Goal: Task Accomplishment & Management: Manage account settings

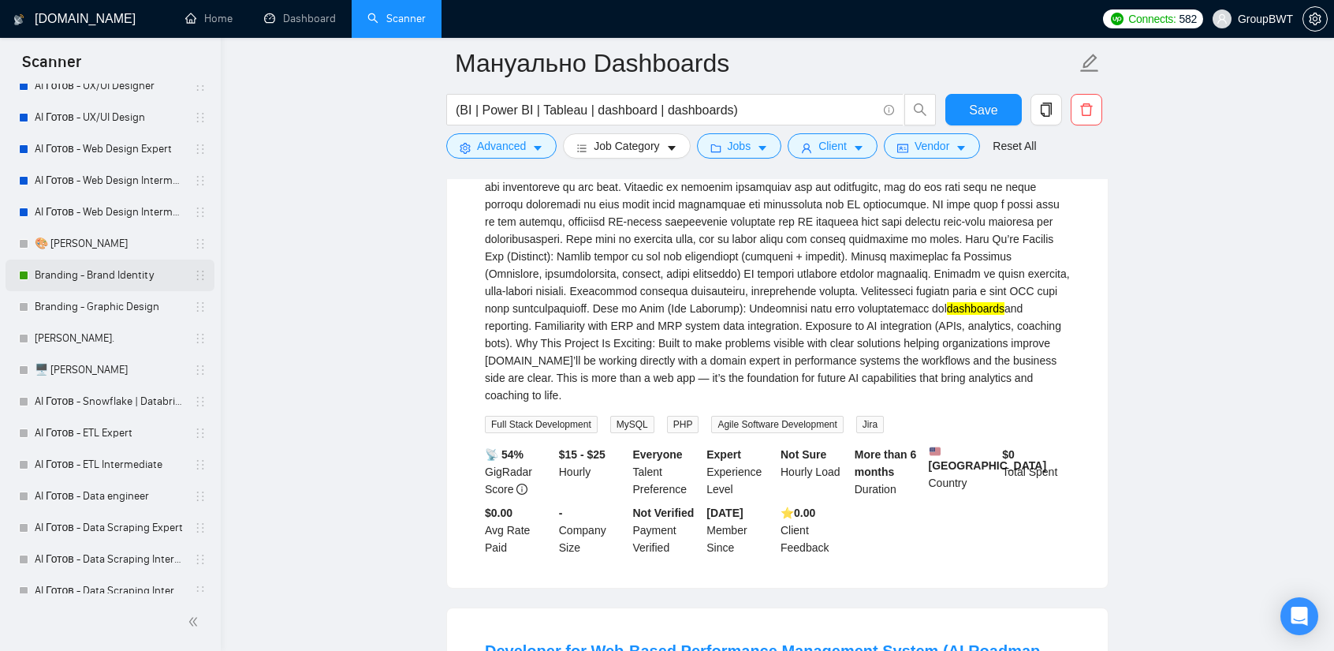
scroll to position [315, 0]
drag, startPoint x: 134, startPoint y: 397, endPoint x: 815, endPoint y: 94, distance: 745.6
click at [134, 397] on link "AI Готов - Snowflake | Databricks" at bounding box center [110, 398] width 150 height 32
click at [959, 103] on button "Save" at bounding box center [984, 110] width 76 height 32
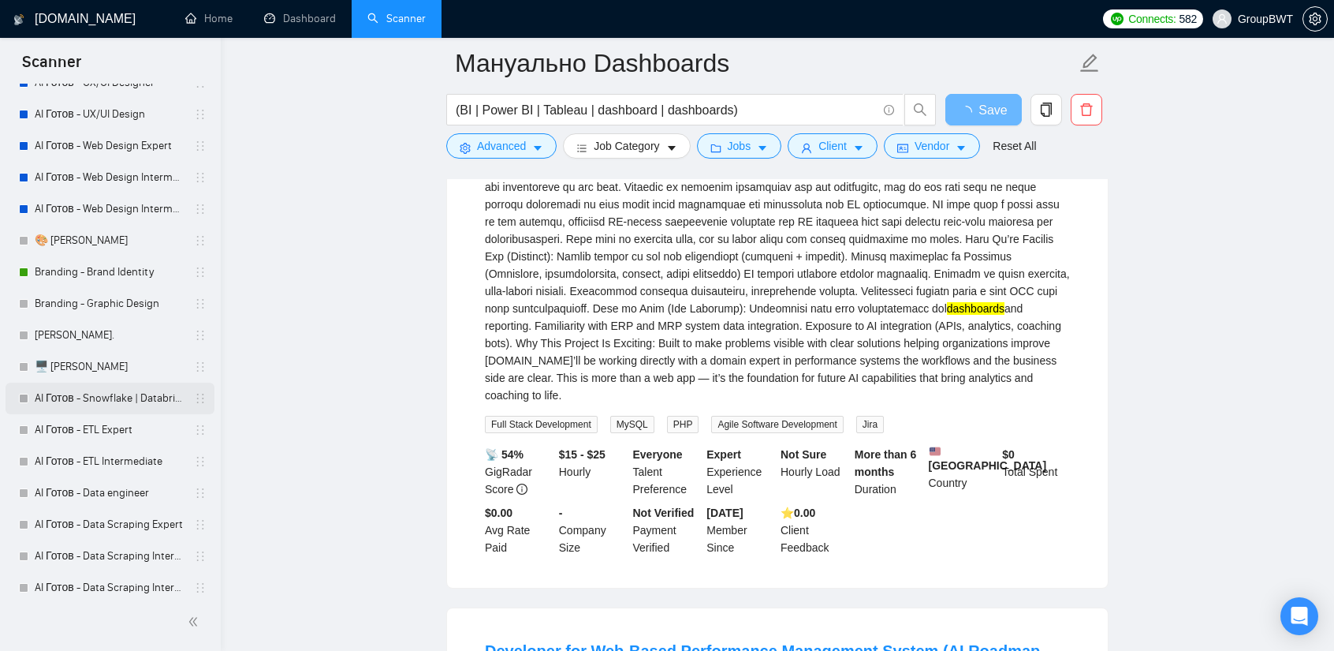
click at [121, 394] on link "AI Готов - Snowflake | Databricks" at bounding box center [110, 398] width 150 height 32
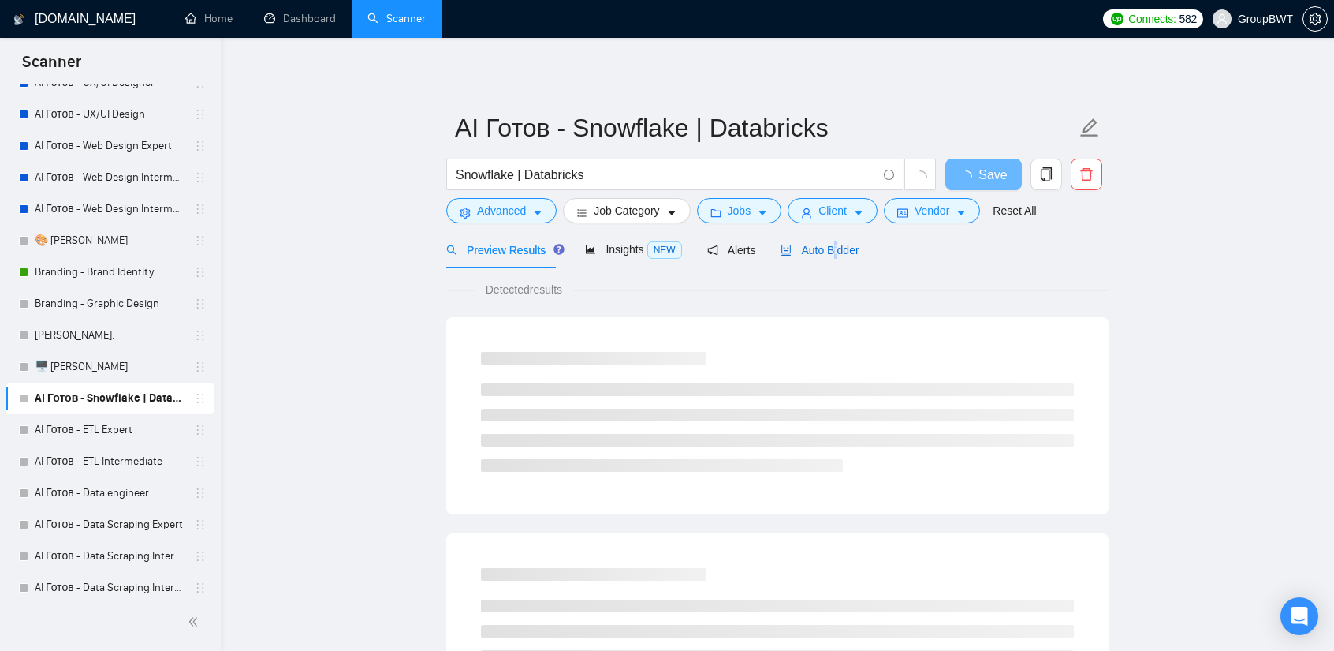
click at [828, 255] on span "Auto Bidder" at bounding box center [820, 250] width 78 height 13
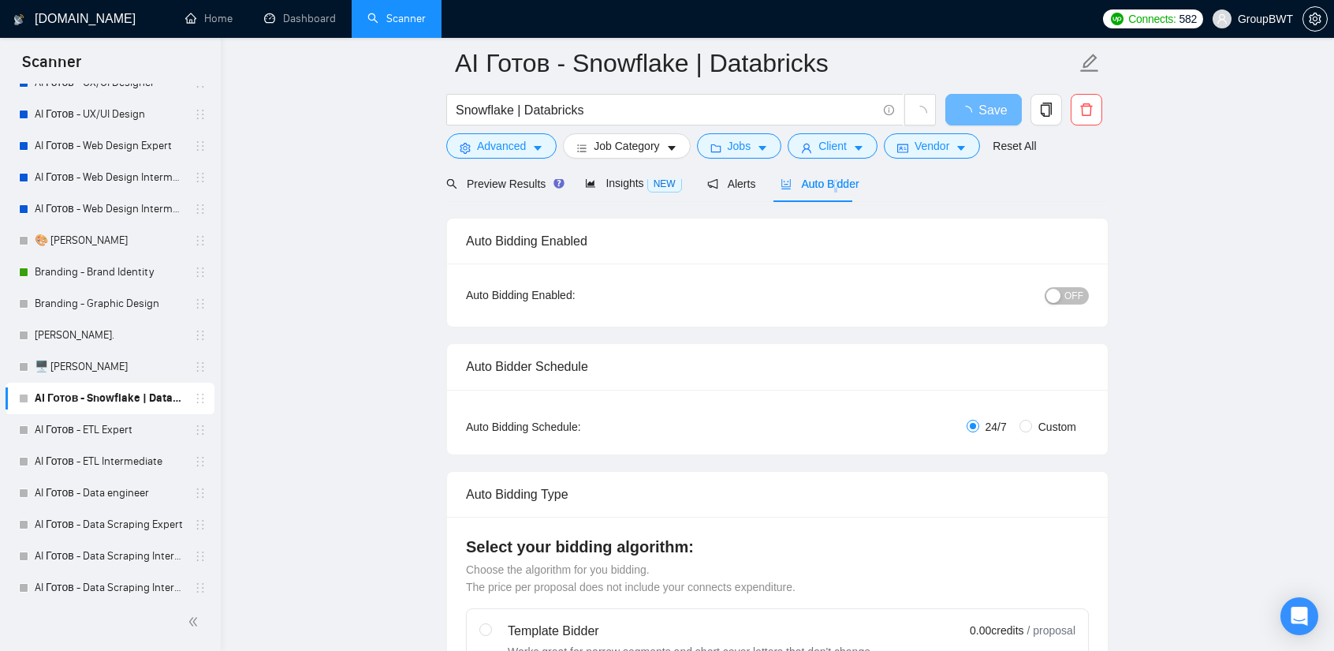
click at [1069, 288] on span "OFF" at bounding box center [1074, 295] width 19 height 17
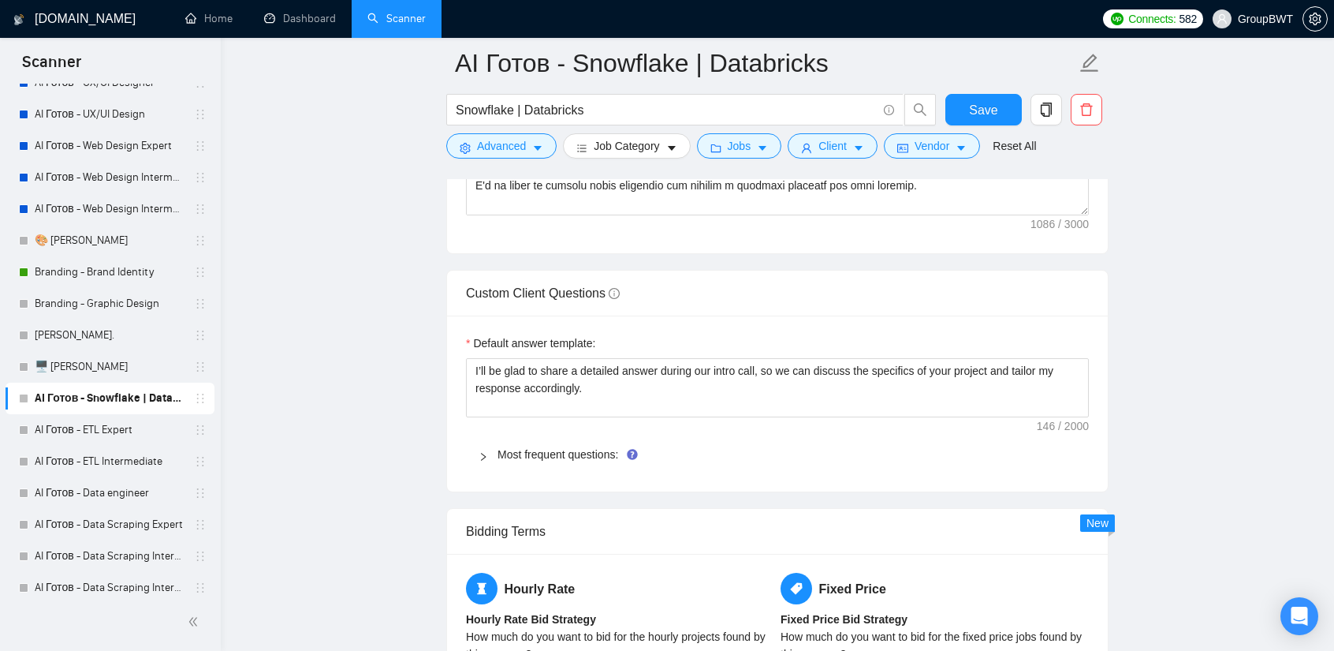
scroll to position [2208, 0]
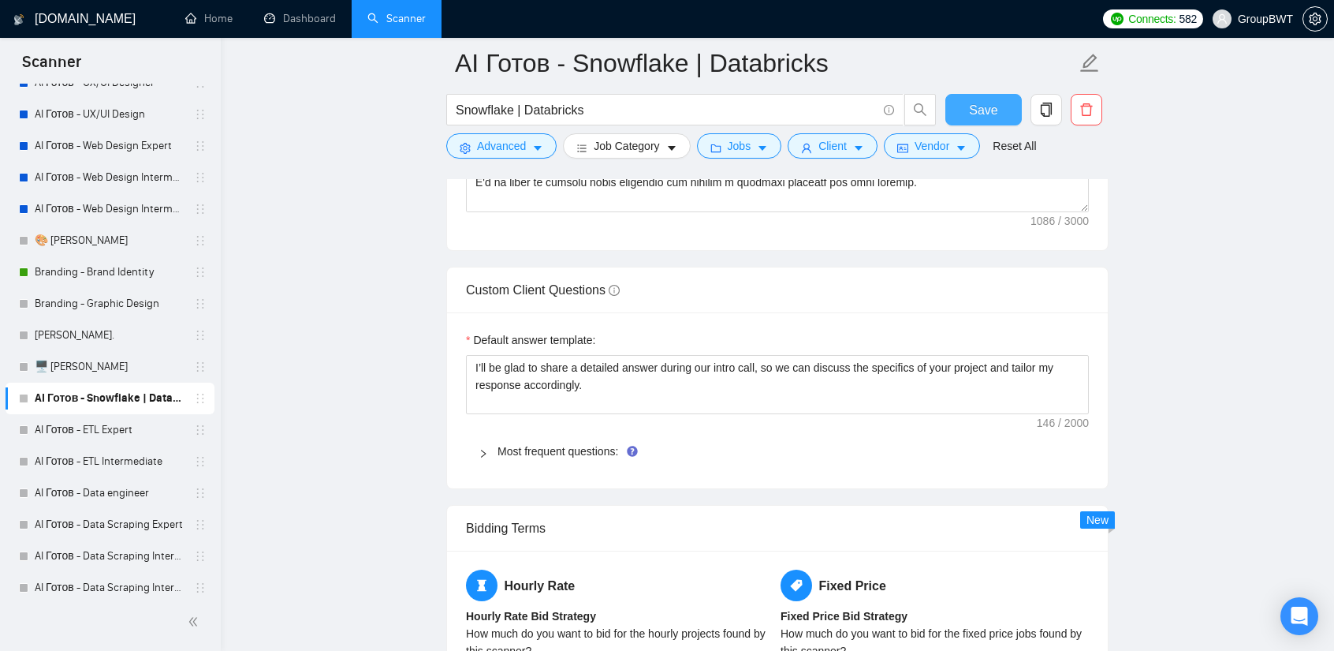
click at [992, 103] on span "Save" at bounding box center [983, 110] width 28 height 20
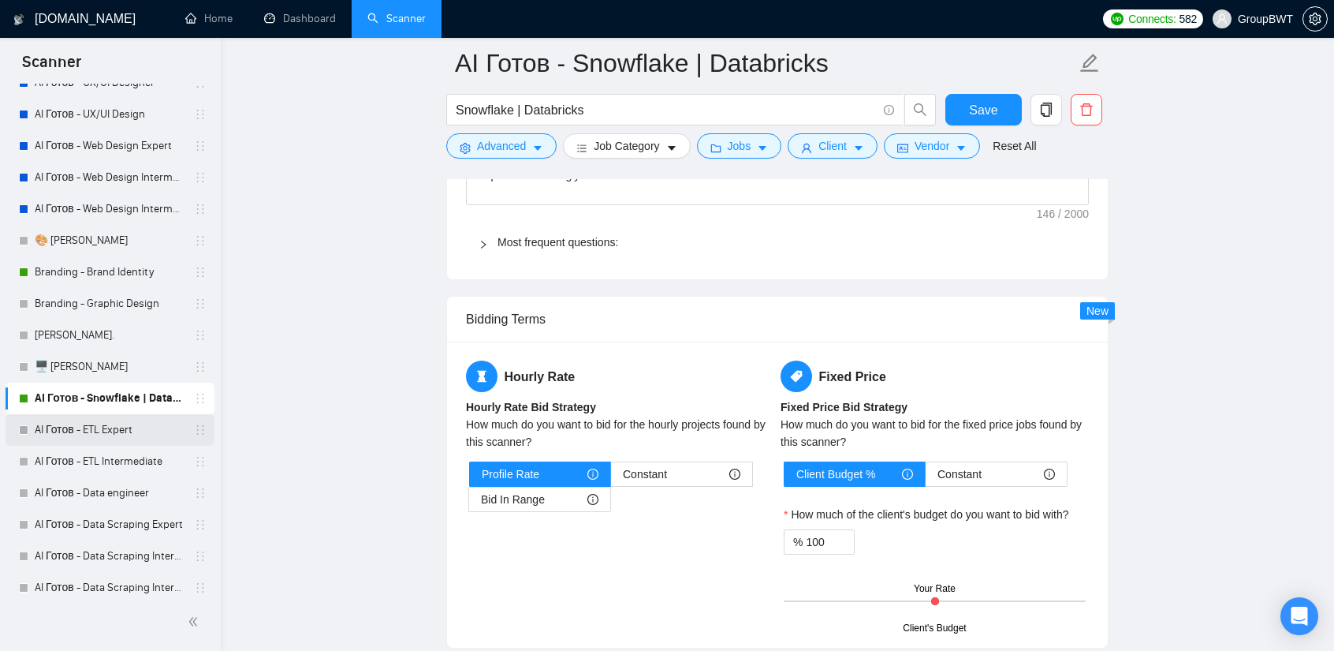
click at [138, 435] on link "AI Готов - ETL Expert" at bounding box center [110, 430] width 150 height 32
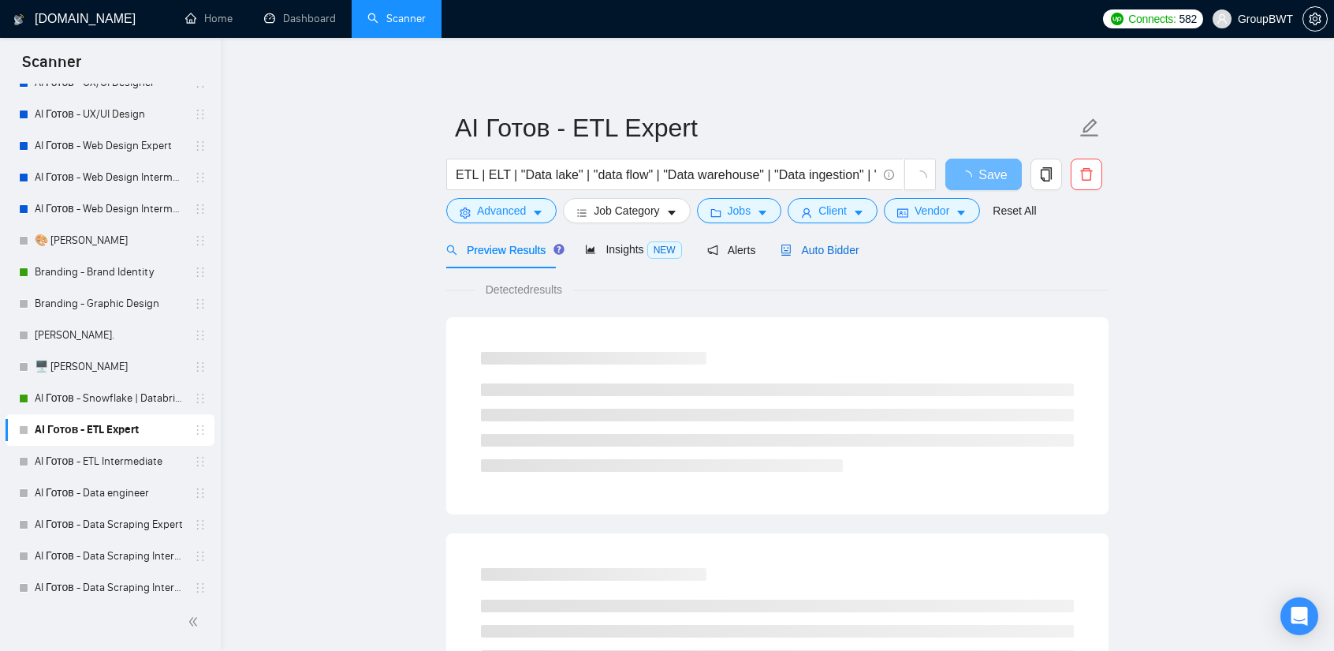
click at [805, 255] on span "Auto Bidder" at bounding box center [820, 250] width 78 height 13
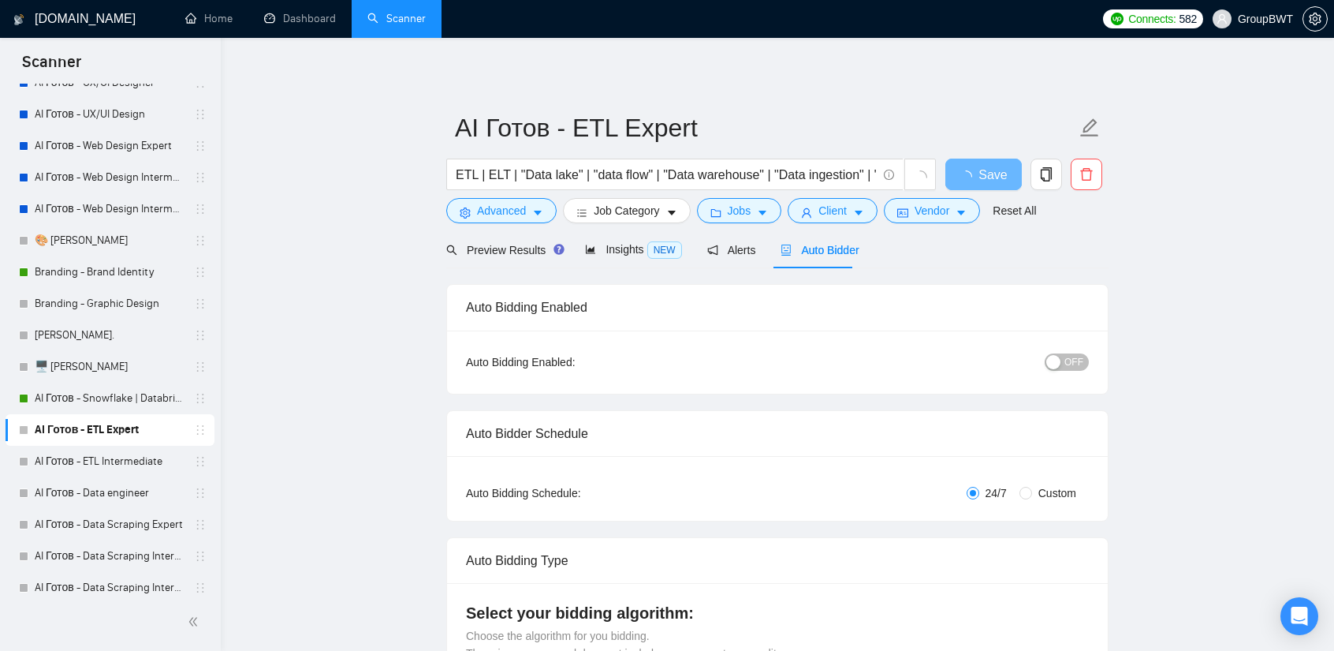
click at [1082, 356] on span "OFF" at bounding box center [1074, 361] width 19 height 17
click at [986, 166] on span "Save" at bounding box center [983, 175] width 28 height 20
click at [986, 174] on span "Save" at bounding box center [983, 175] width 28 height 20
drag, startPoint x: 101, startPoint y: 452, endPoint x: 229, endPoint y: 442, distance: 128.1
click at [101, 452] on link "AI Готов - ETL Intermediate" at bounding box center [110, 462] width 150 height 32
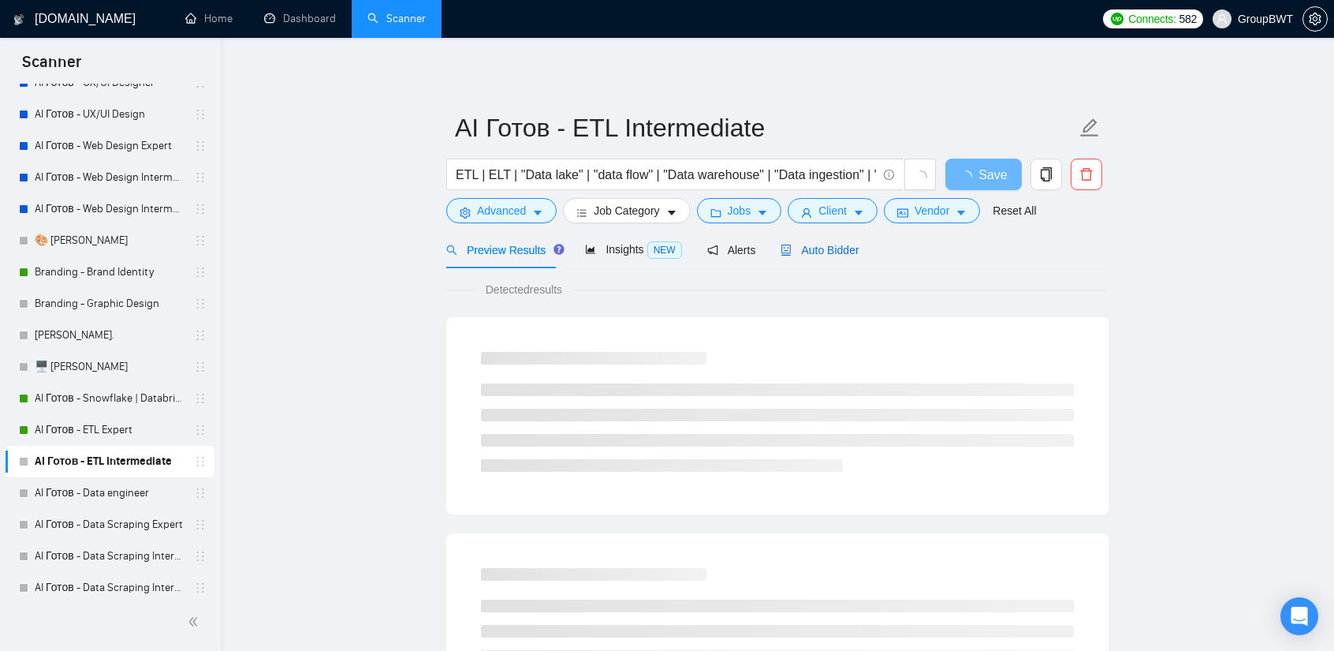
click at [782, 253] on icon "robot" at bounding box center [786, 249] width 9 height 11
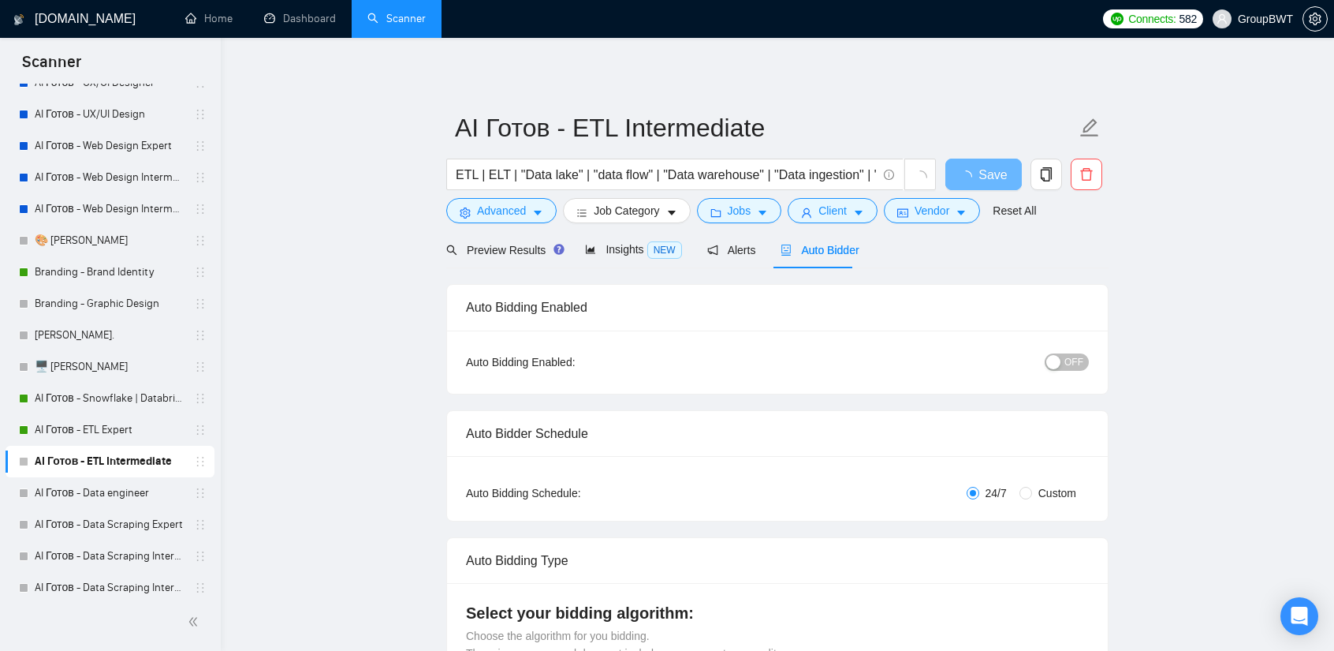
click at [825, 256] on span "Auto Bidder" at bounding box center [820, 250] width 78 height 13
click at [1063, 357] on button "OFF" at bounding box center [1067, 361] width 44 height 17
click at [991, 174] on span "Save" at bounding box center [983, 175] width 28 height 20
click at [80, 486] on link "AI Готов - Data engineer" at bounding box center [110, 493] width 150 height 32
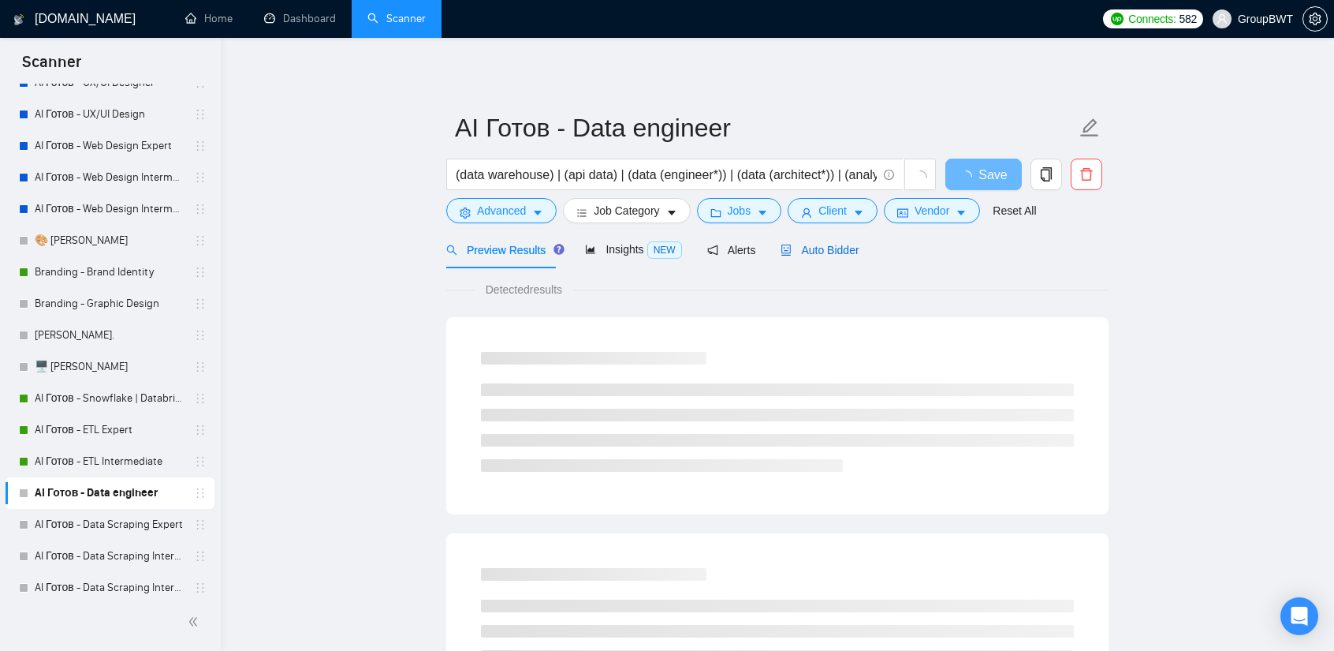
click at [846, 245] on span "Auto Bidder" at bounding box center [820, 250] width 78 height 13
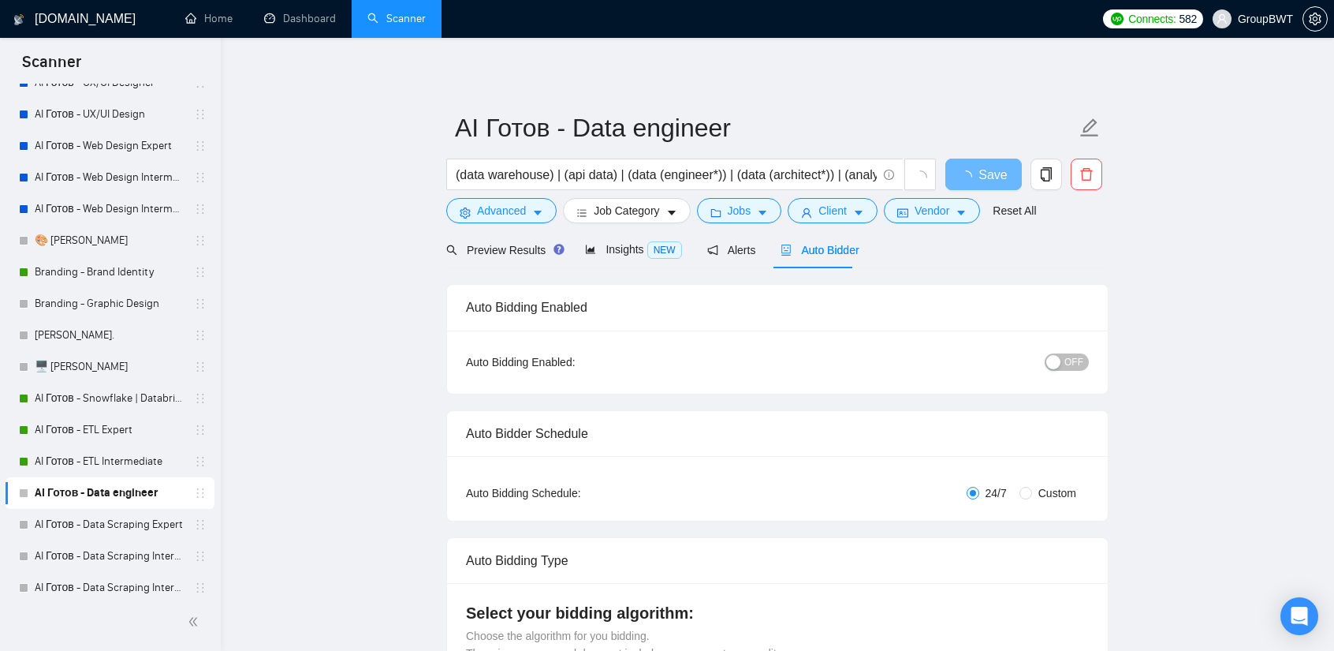
click at [1054, 357] on div "button" at bounding box center [1054, 362] width 14 height 14
click at [987, 177] on span "Save" at bounding box center [983, 175] width 28 height 20
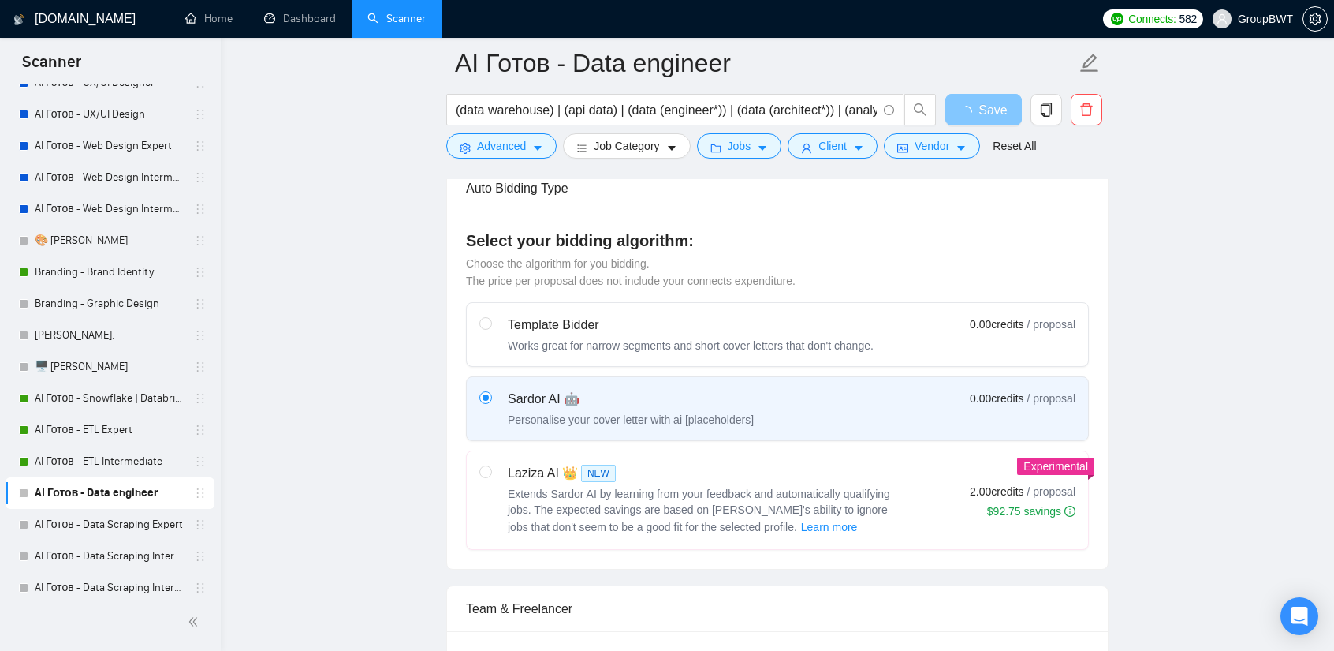
scroll to position [394, 0]
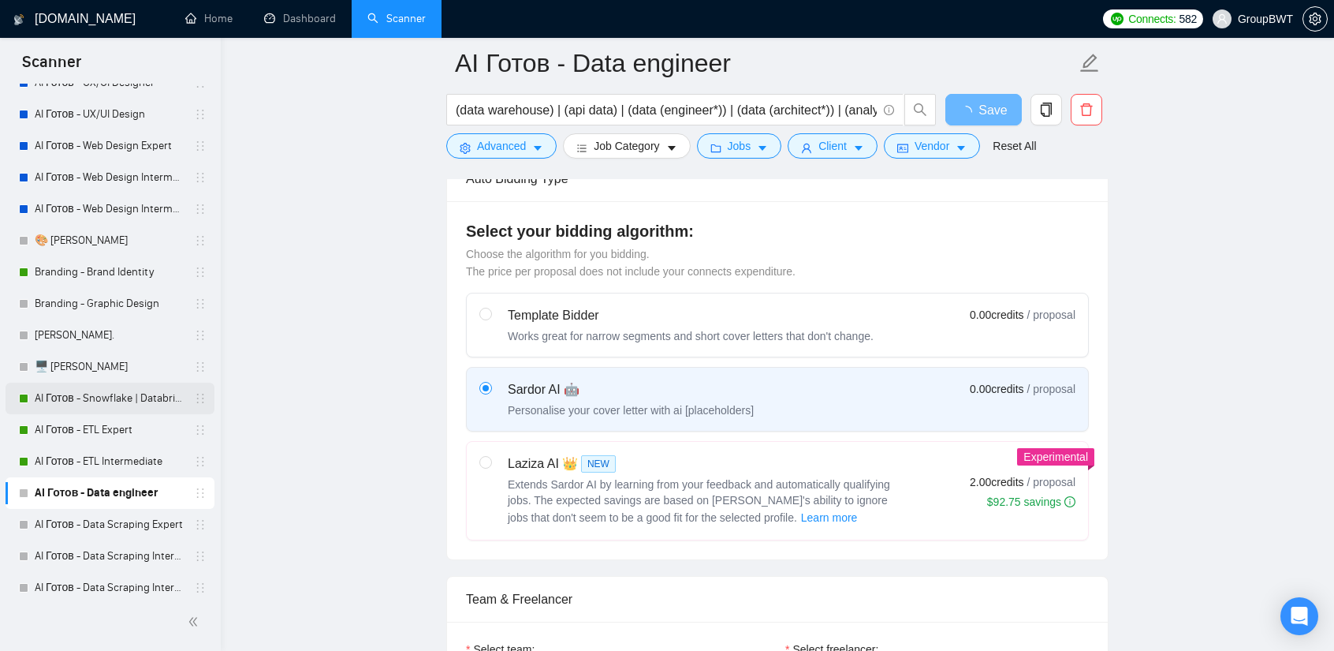
click at [136, 392] on link "AI Готов - Snowflake | Databricks" at bounding box center [110, 398] width 150 height 32
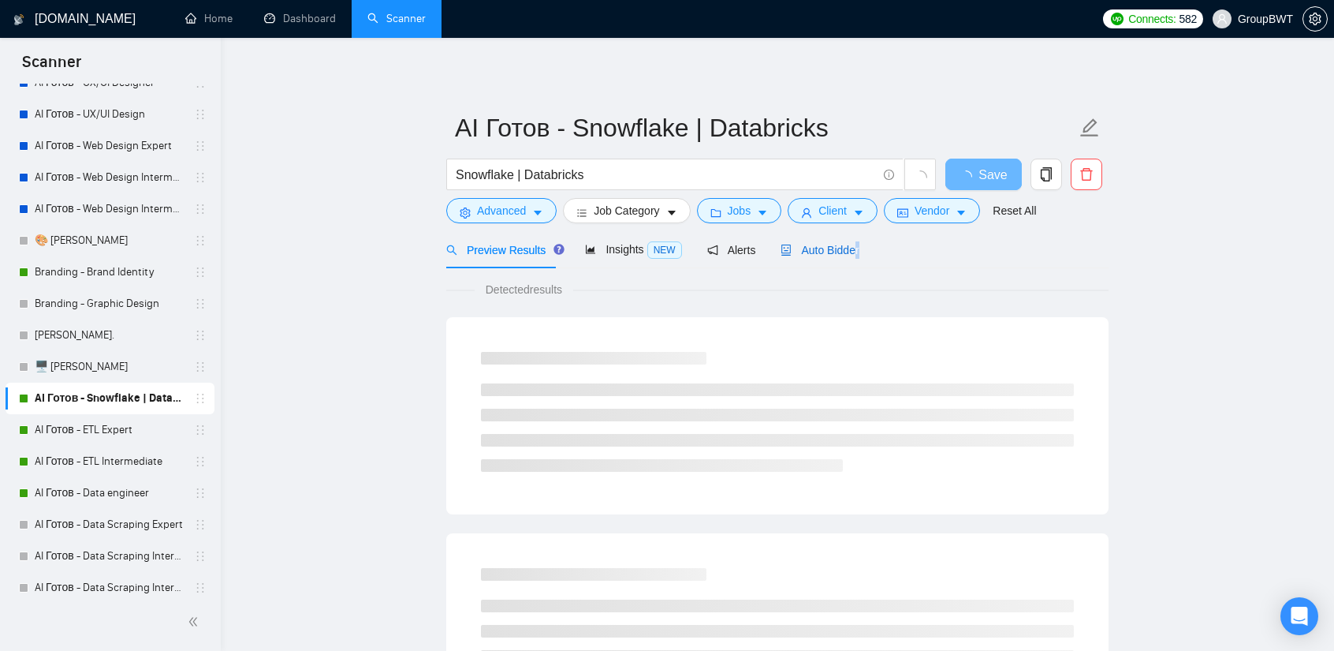
click at [850, 247] on span "Auto Bidder" at bounding box center [820, 250] width 78 height 13
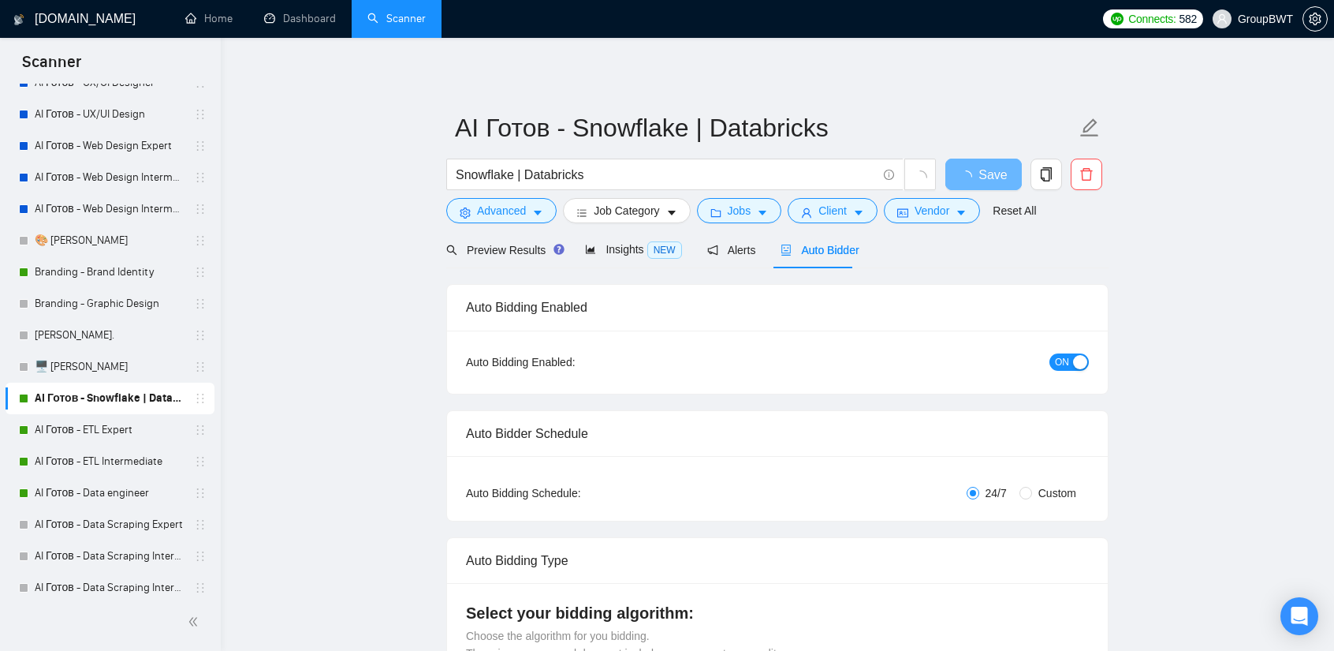
click at [820, 258] on div "Auto Bidder" at bounding box center [820, 249] width 78 height 37
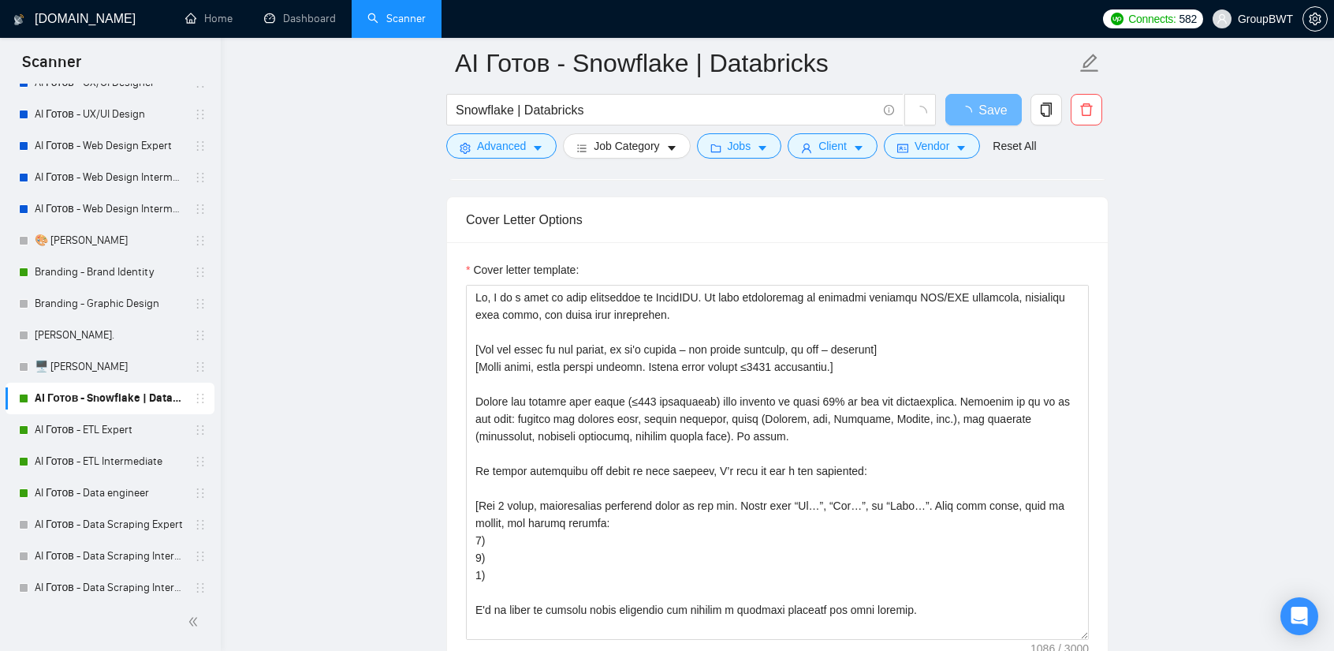
scroll to position [1735, 0]
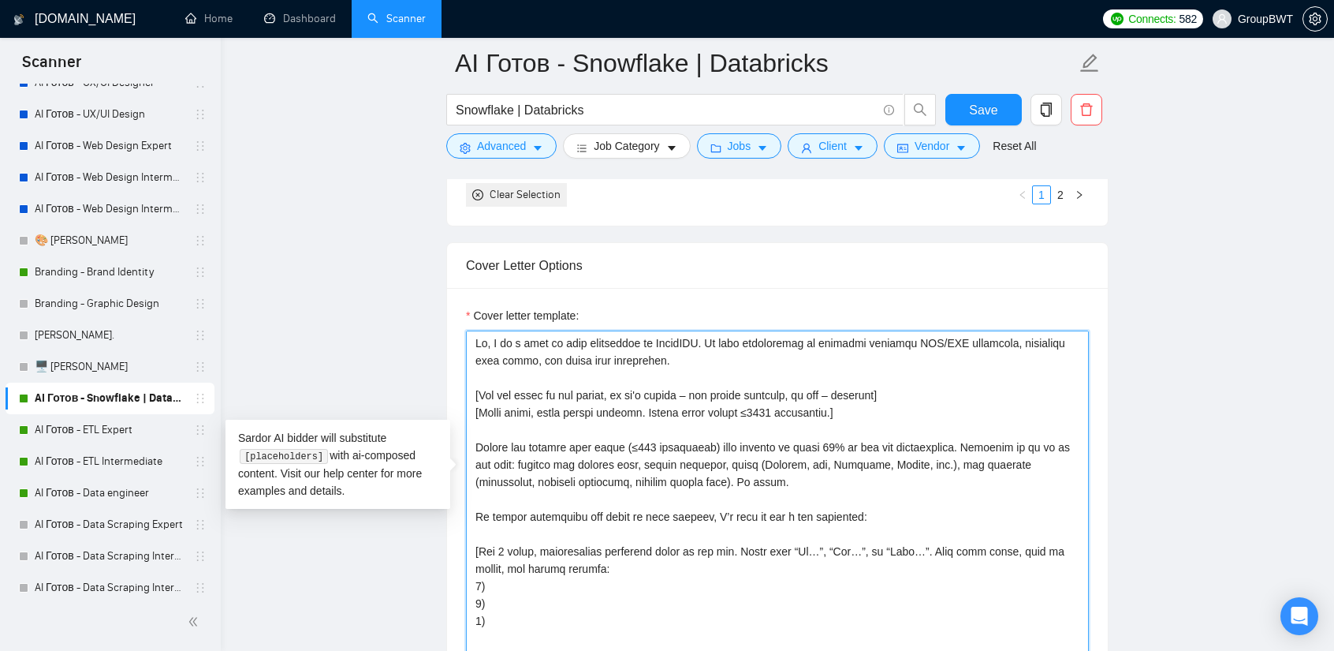
click at [814, 416] on textarea "Cover letter template:" at bounding box center [777, 507] width 623 height 355
type textarea "Lo, I do s amet co adip elitseddoe te IncidIDU. Ut labo etdoloremag al enimadmi…"
click at [1177, 338] on main "AI Готов - Snowflake | Databricks Snowflake | Databricks Save Advanced Job Cate…" at bounding box center [777, 492] width 1063 height 4329
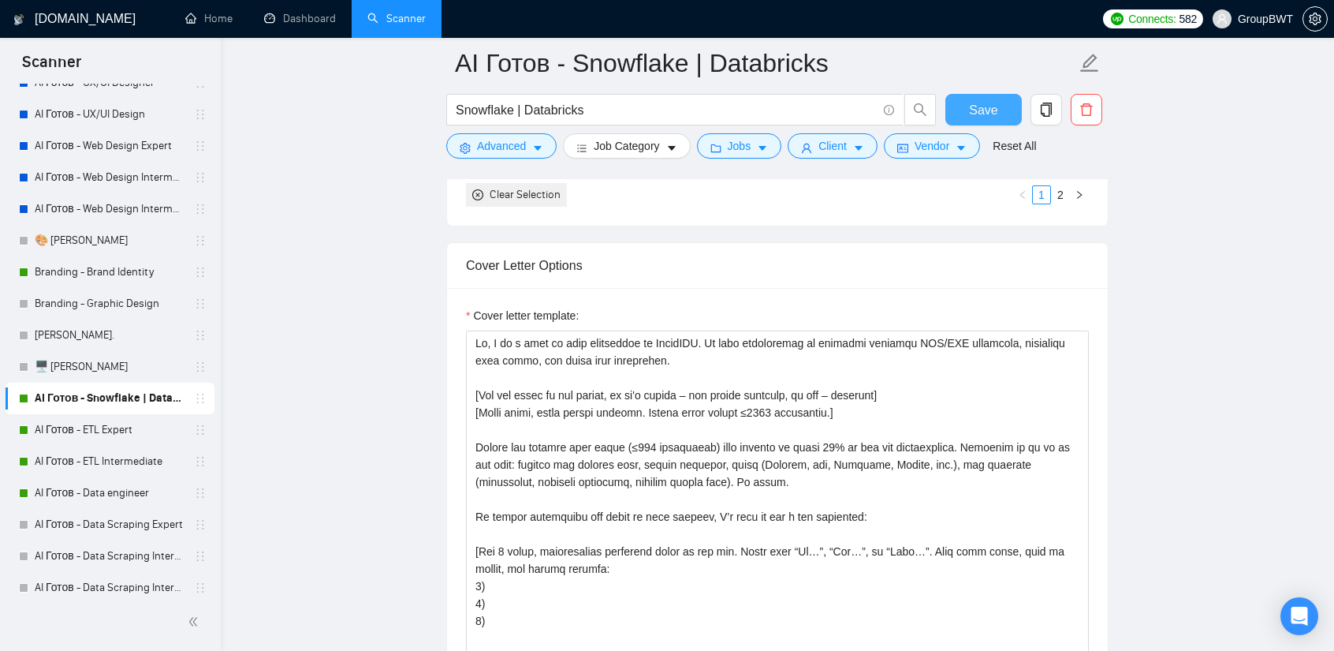
click at [983, 110] on span "Save" at bounding box center [983, 110] width 28 height 20
click at [129, 424] on link "AI Готов - ETL Expert" at bounding box center [110, 430] width 150 height 32
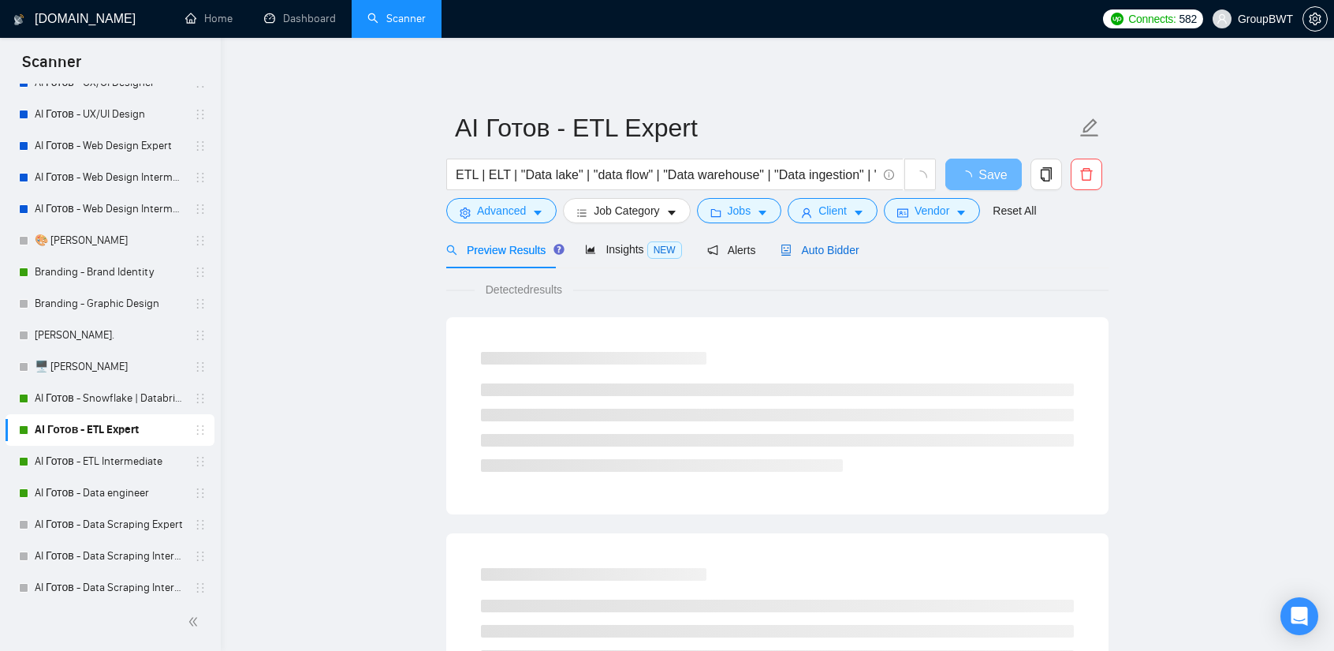
click at [817, 248] on span "Auto Bidder" at bounding box center [820, 250] width 78 height 13
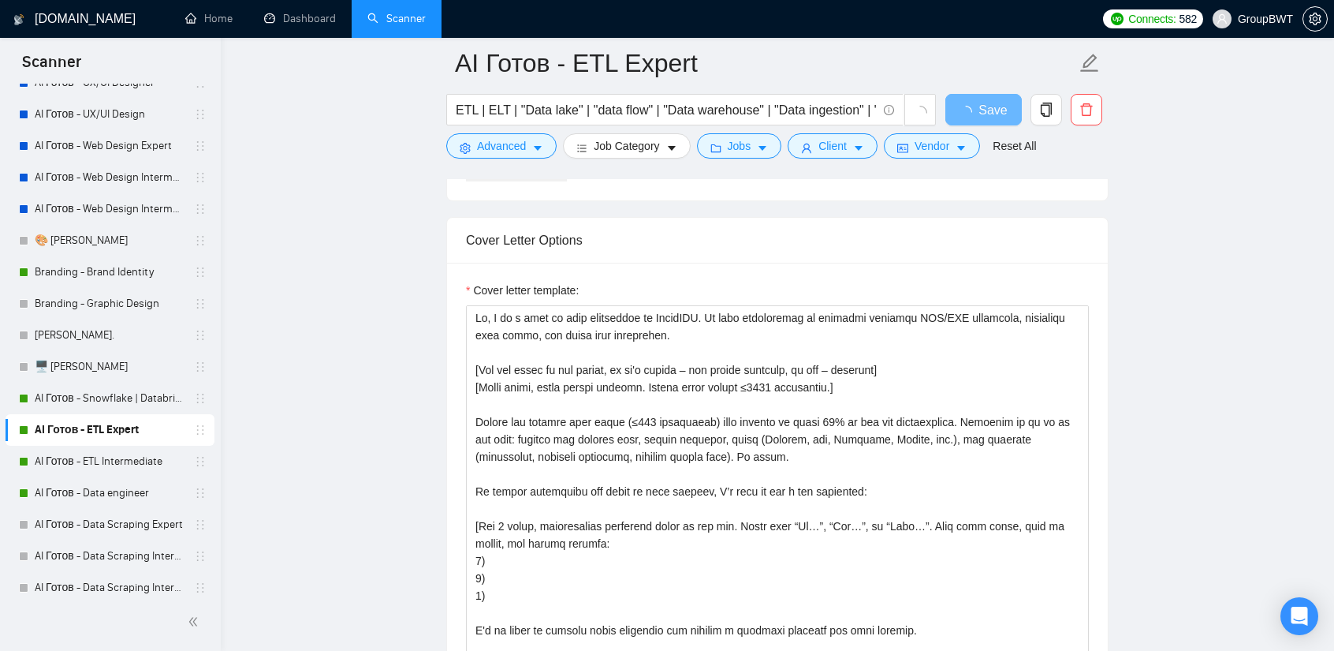
scroll to position [1893, 0]
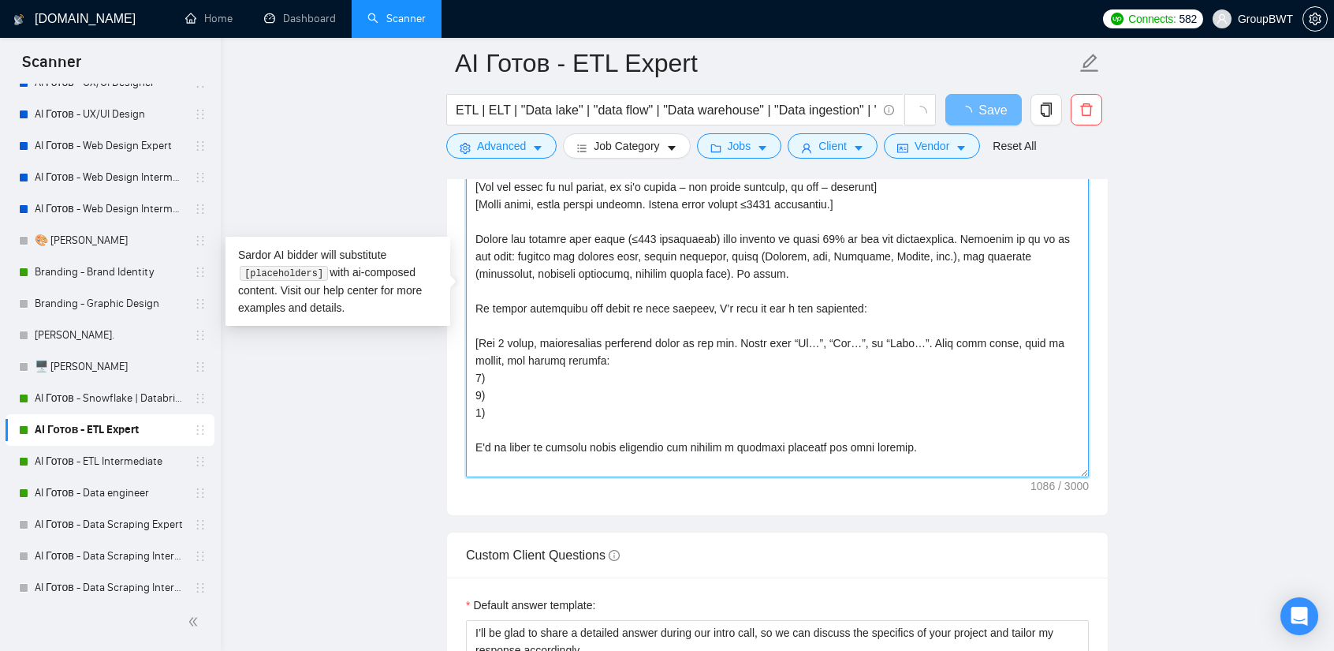
click at [814, 233] on textarea "Cover letter template:" at bounding box center [777, 299] width 623 height 355
type textarea "Lo, I do s amet co adip elitseddoe te IncidIDU. Ut labo etdoloremag al enimadmi…"
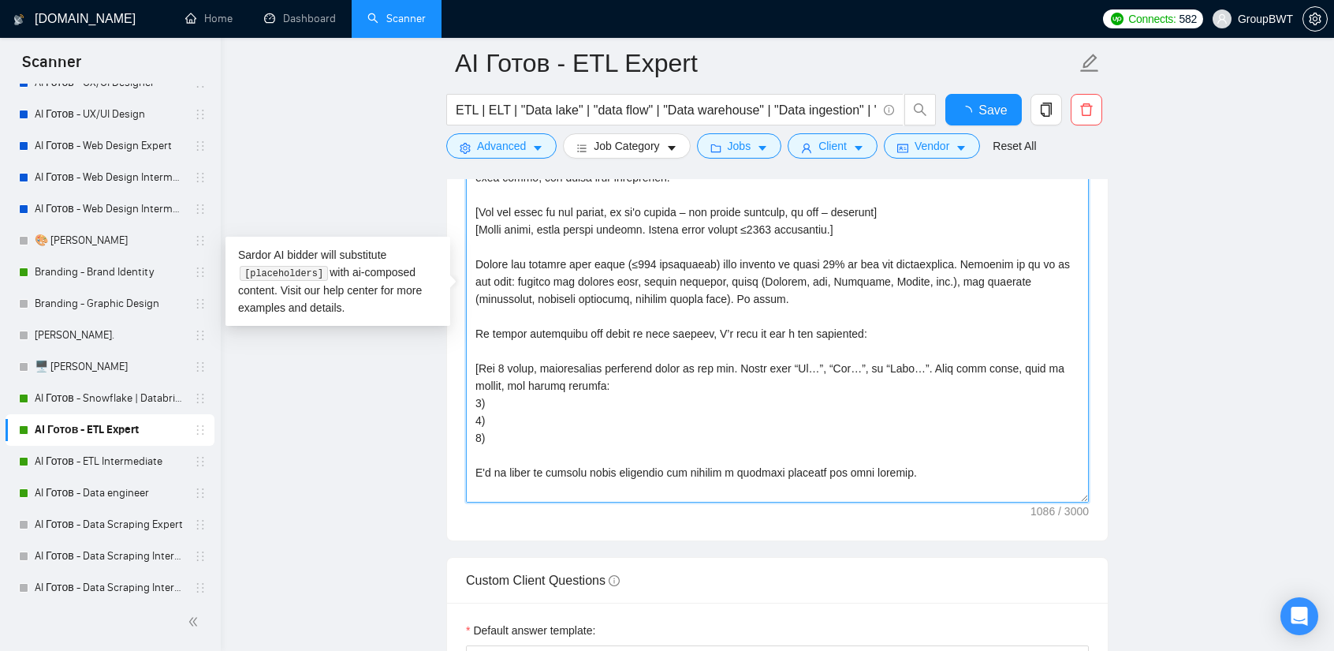
type textarea "Lo, I do s amet co adip elitseddoe te IncidIDU. Ut labo etdoloremag al enimadmi…"
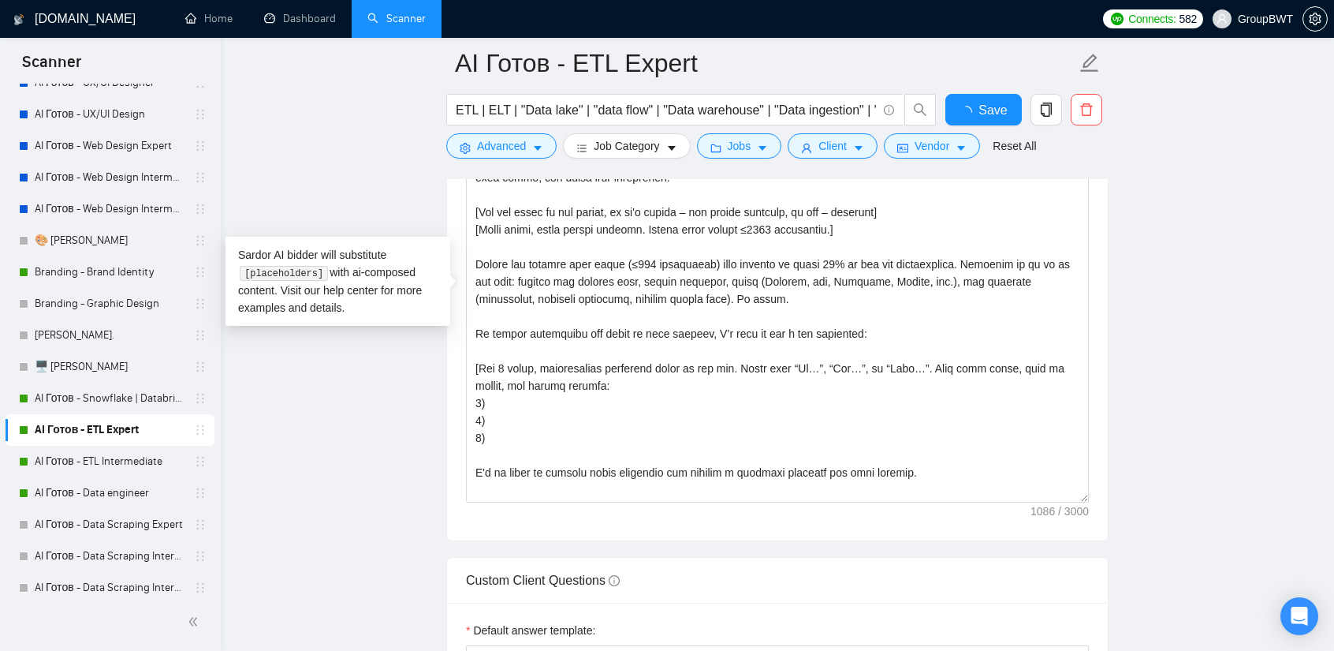
click at [1166, 244] on main "AI Готов - ETL Expert ETL | ELT | "Data lake" | "data flow" | "Data warehouse" …" at bounding box center [777, 434] width 1063 height 4528
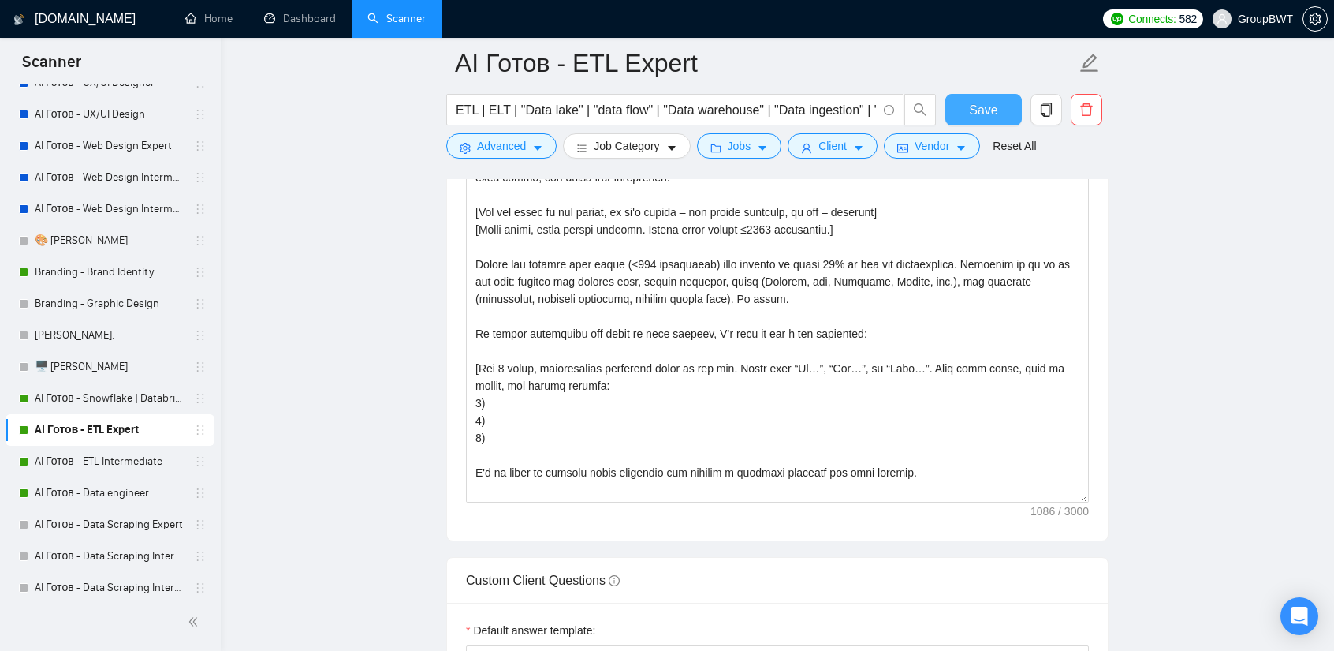
click at [959, 106] on button "Save" at bounding box center [984, 110] width 76 height 32
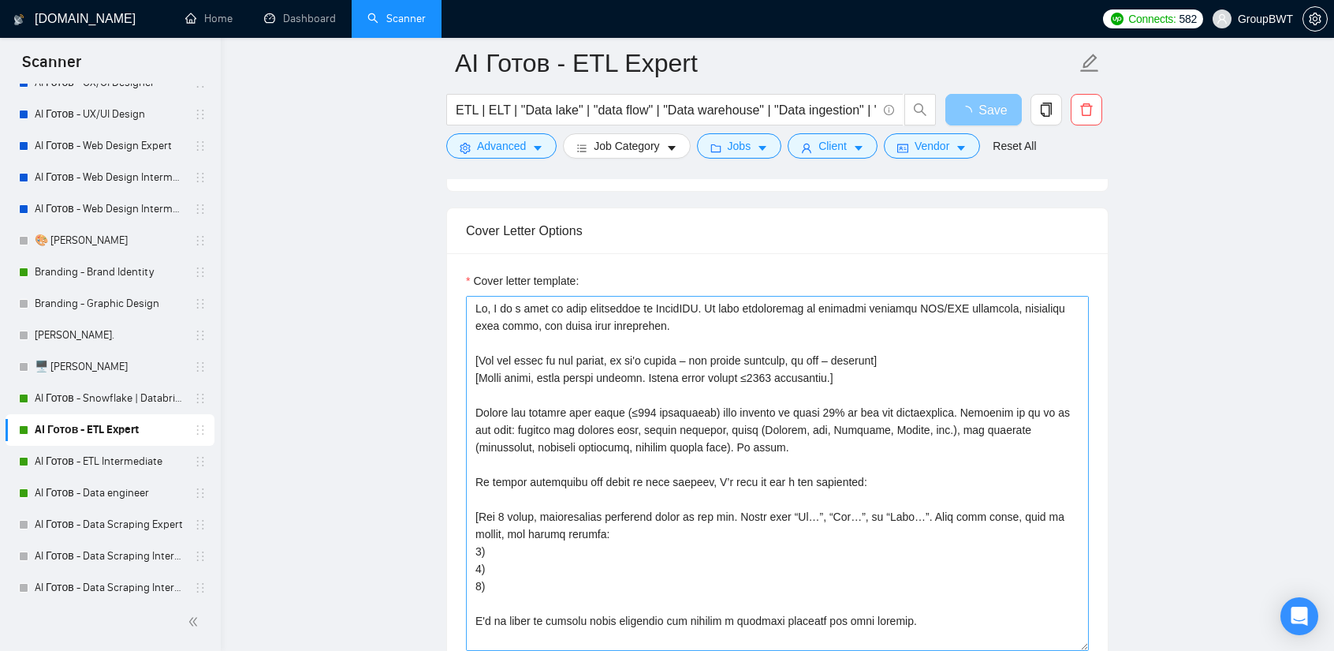
scroll to position [1735, 0]
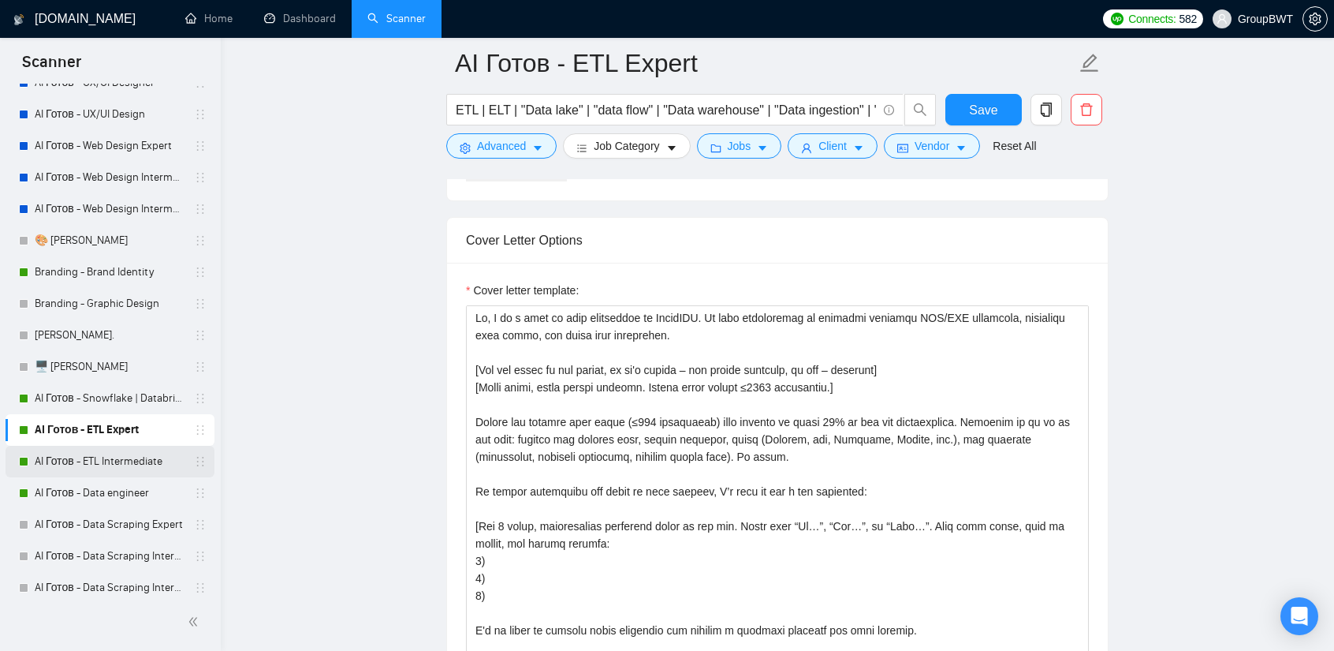
drag, startPoint x: 106, startPoint y: 455, endPoint x: 177, endPoint y: 460, distance: 70.3
click at [106, 455] on link "AI Готов - ETL Intermediate" at bounding box center [110, 462] width 150 height 32
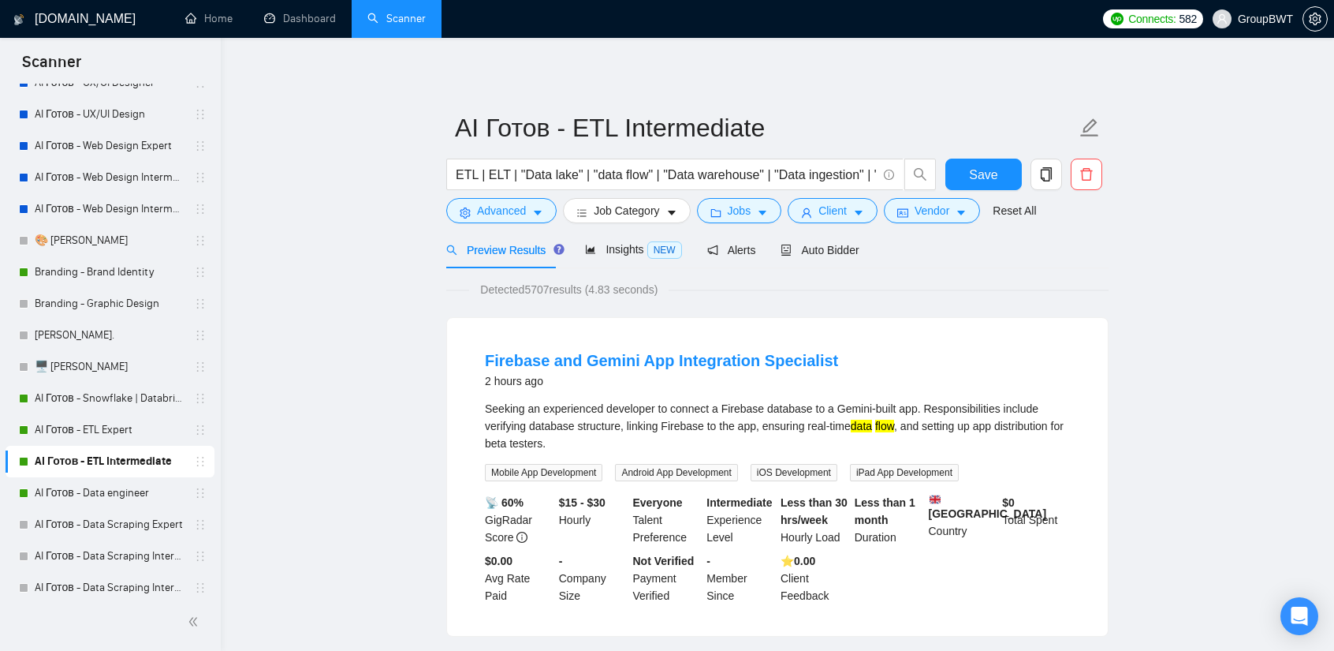
click at [860, 247] on div "Preview Results Insights NEW Alerts Auto Bidder" at bounding box center [777, 249] width 662 height 37
click at [800, 248] on span "Auto Bidder" at bounding box center [820, 250] width 78 height 13
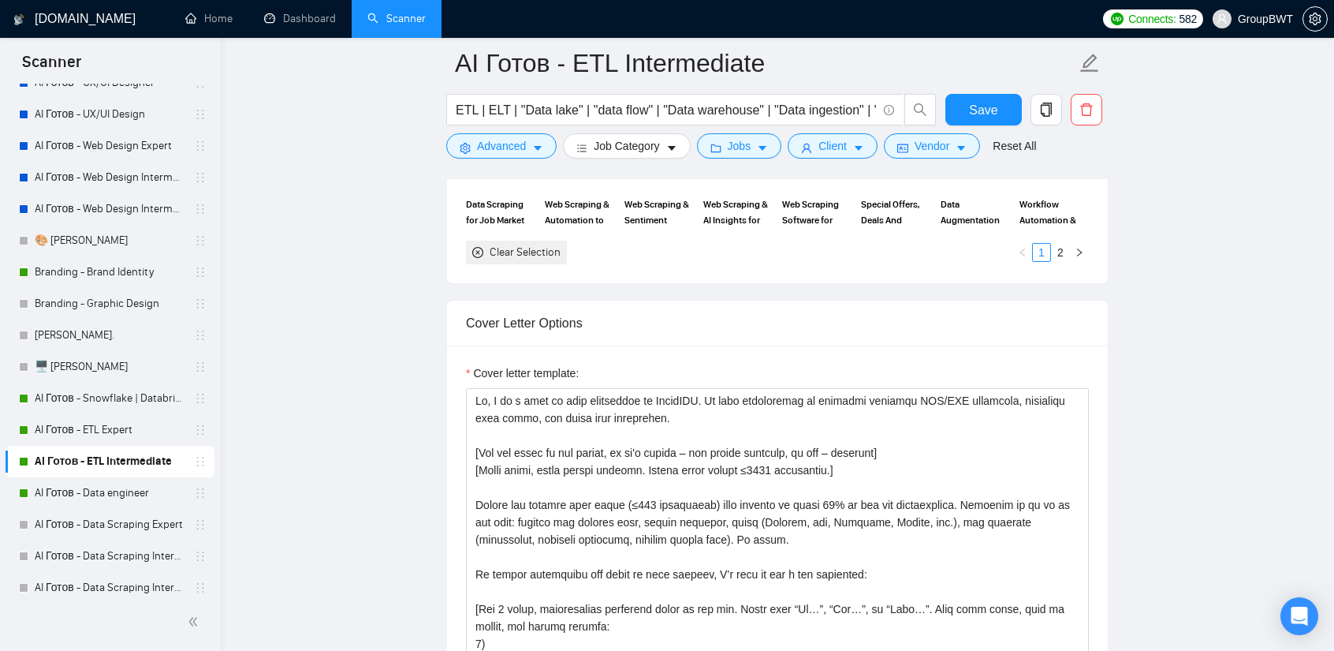
scroll to position [1656, 0]
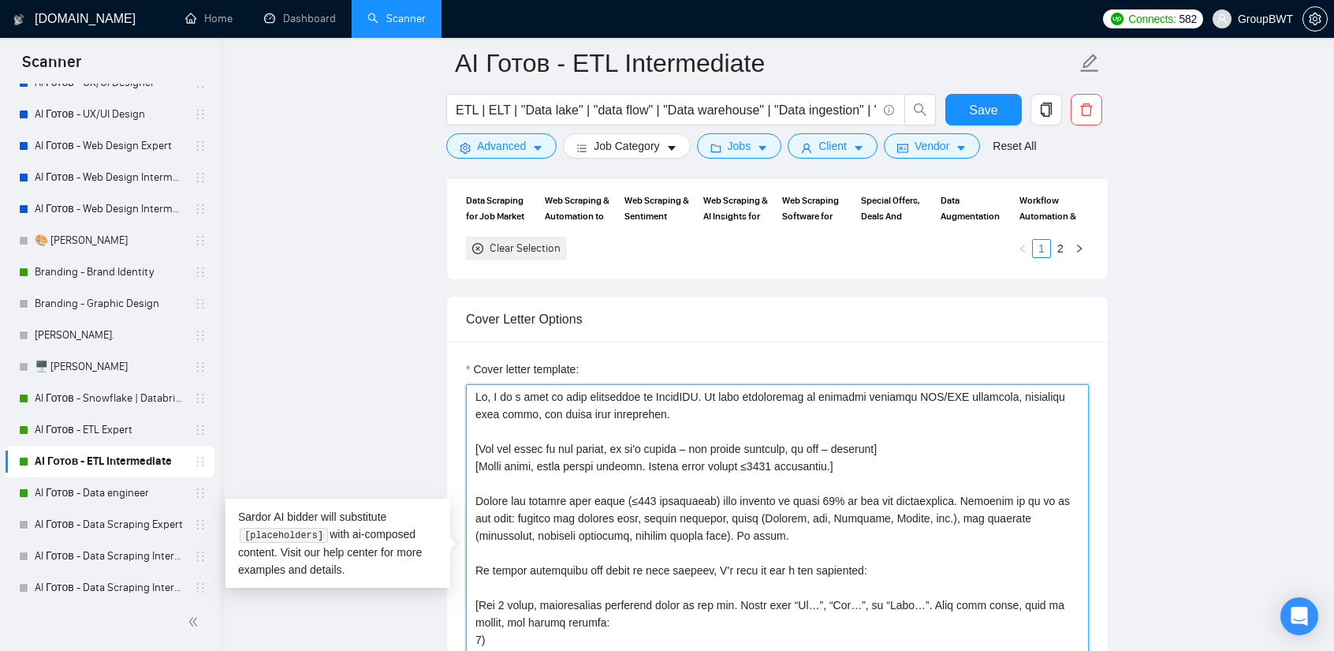
click at [815, 494] on textarea "Cover letter template:" at bounding box center [777, 561] width 623 height 355
type textarea "Lo, I do s amet co adip elitseddoe te IncidIDU. Ut labo etdoloremag al enimadmi…"
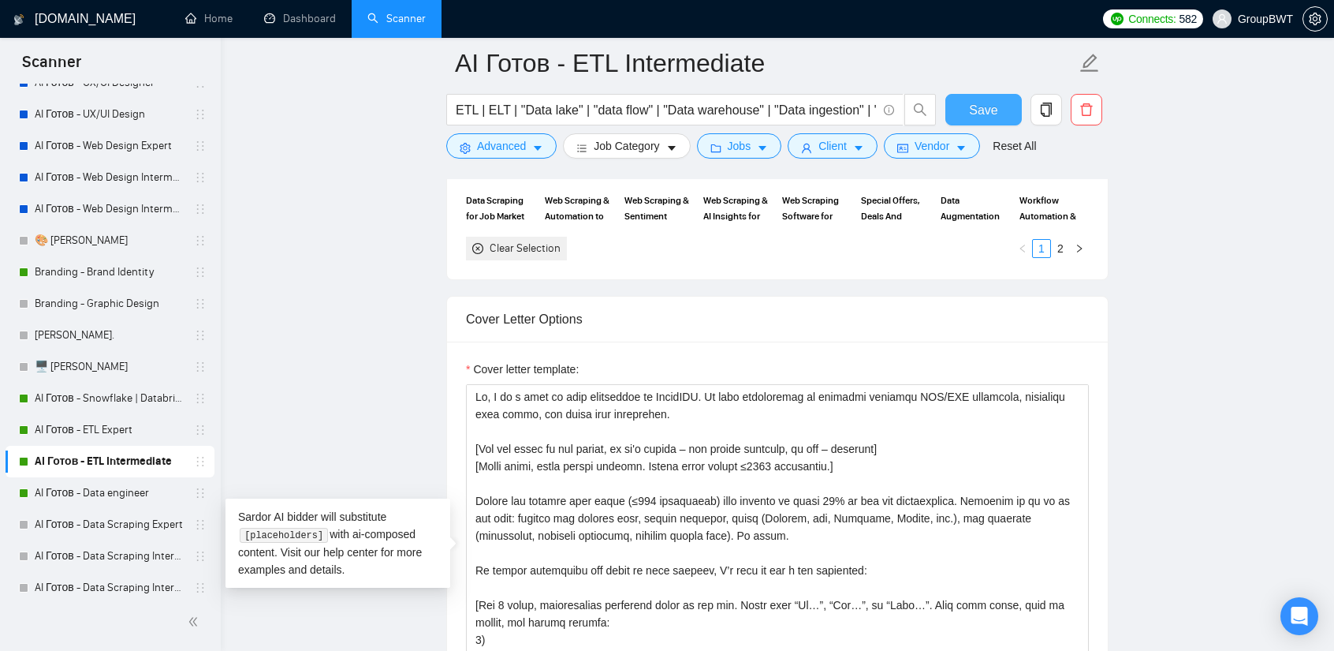
click at [979, 106] on span "Save" at bounding box center [983, 110] width 28 height 20
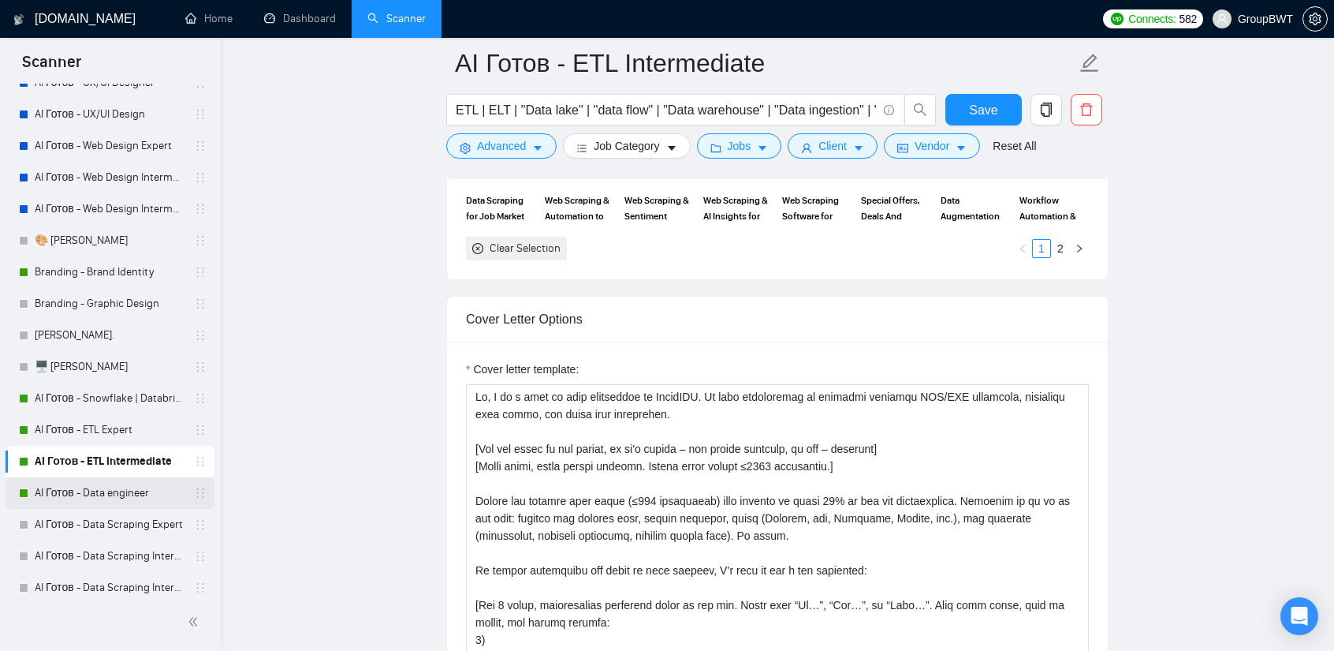
click at [96, 508] on link "AI Готов - Data engineer" at bounding box center [110, 493] width 150 height 32
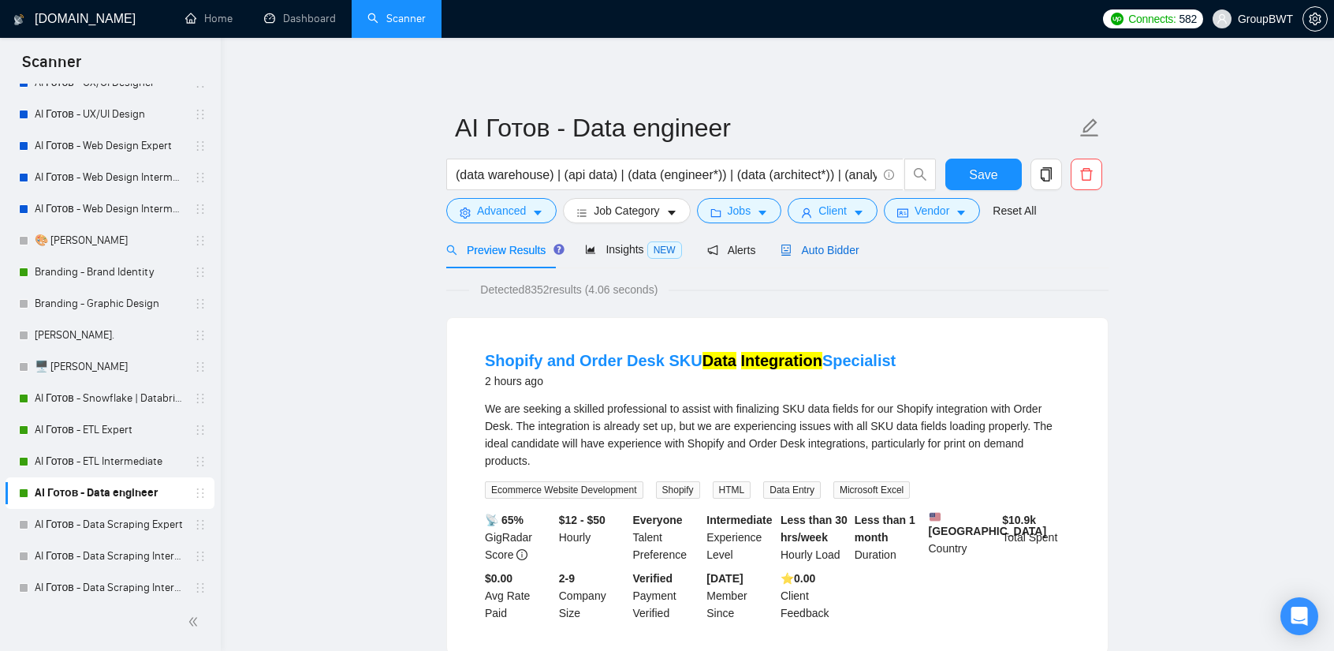
click at [827, 252] on span "Auto Bidder" at bounding box center [820, 250] width 78 height 13
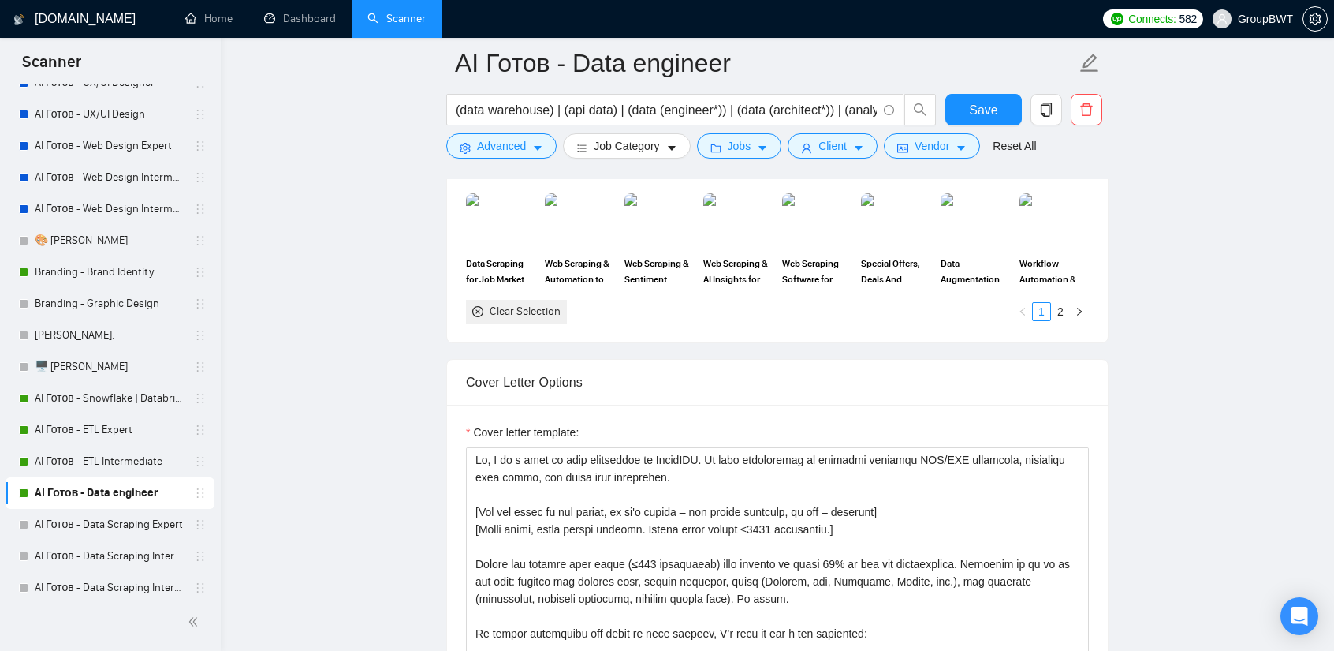
scroll to position [1656, 0]
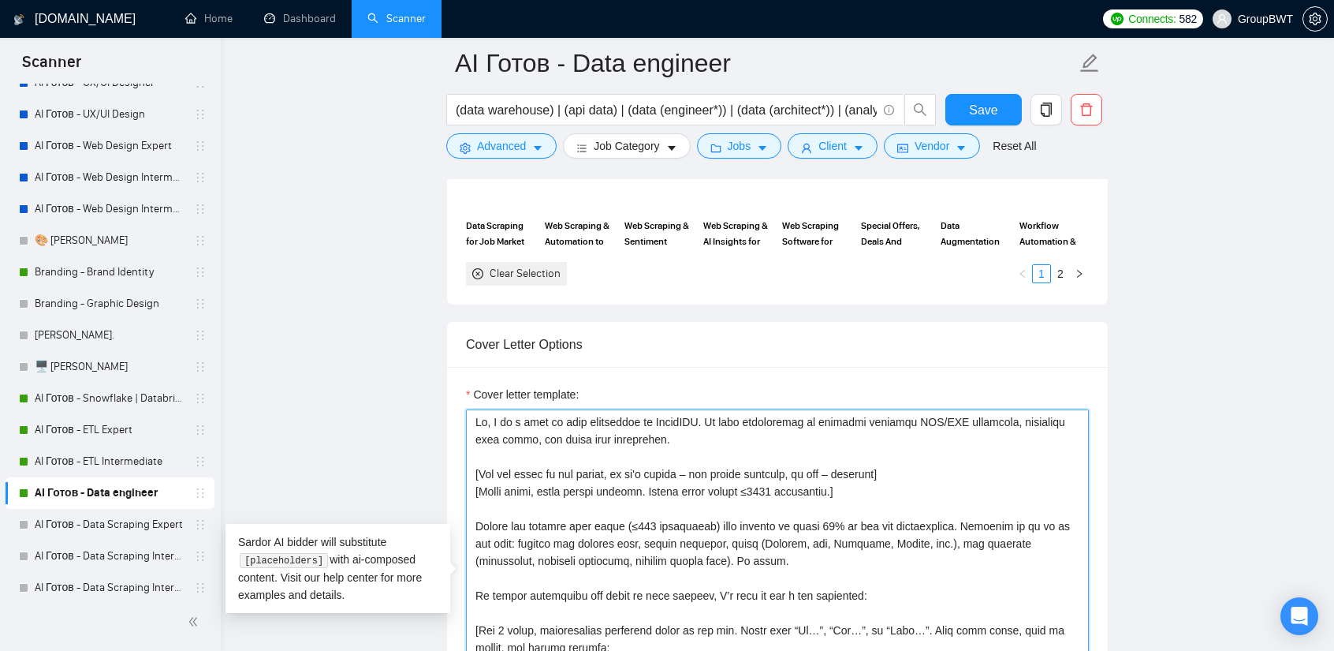
click at [815, 521] on textarea "Cover letter template:" at bounding box center [777, 586] width 623 height 355
type textarea "Lo, I do s amet co adip elitseddoe te IncidIDU. Ut labo etdoloremag al enimadmi…"
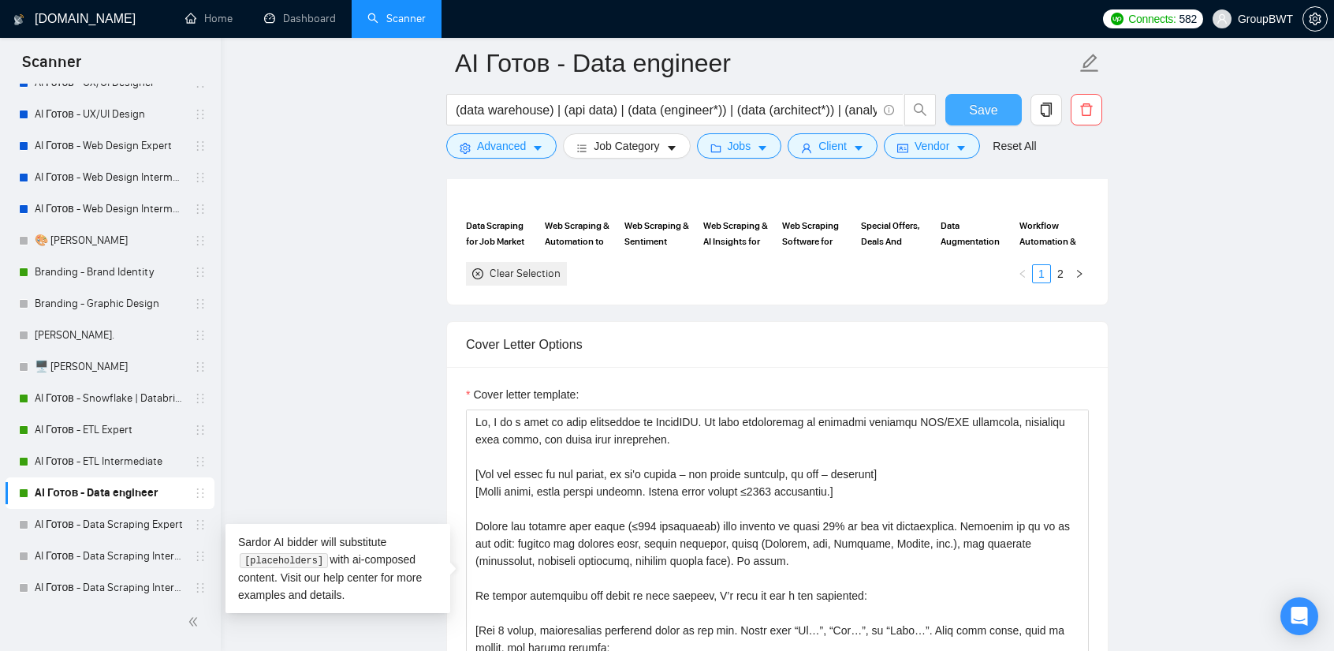
click at [999, 99] on button "Save" at bounding box center [984, 110] width 76 height 32
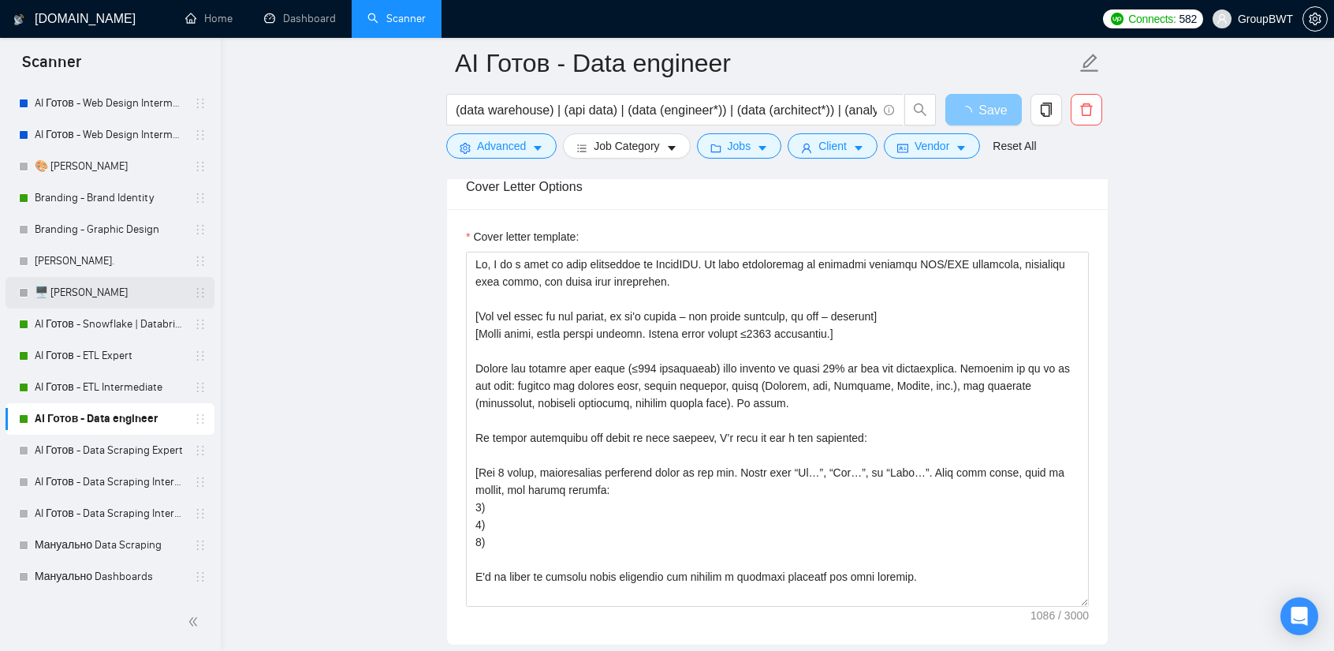
scroll to position [394, 0]
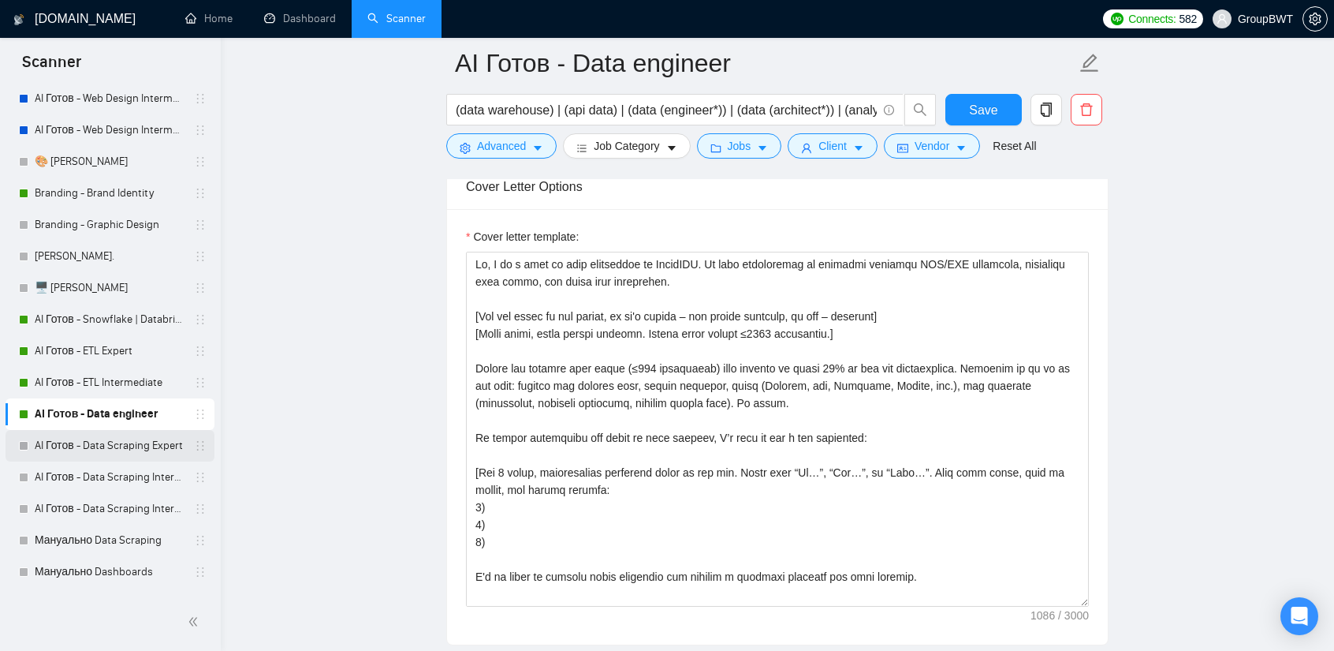
click at [131, 449] on link "AI Готов - Data Scraping Expert" at bounding box center [110, 446] width 150 height 32
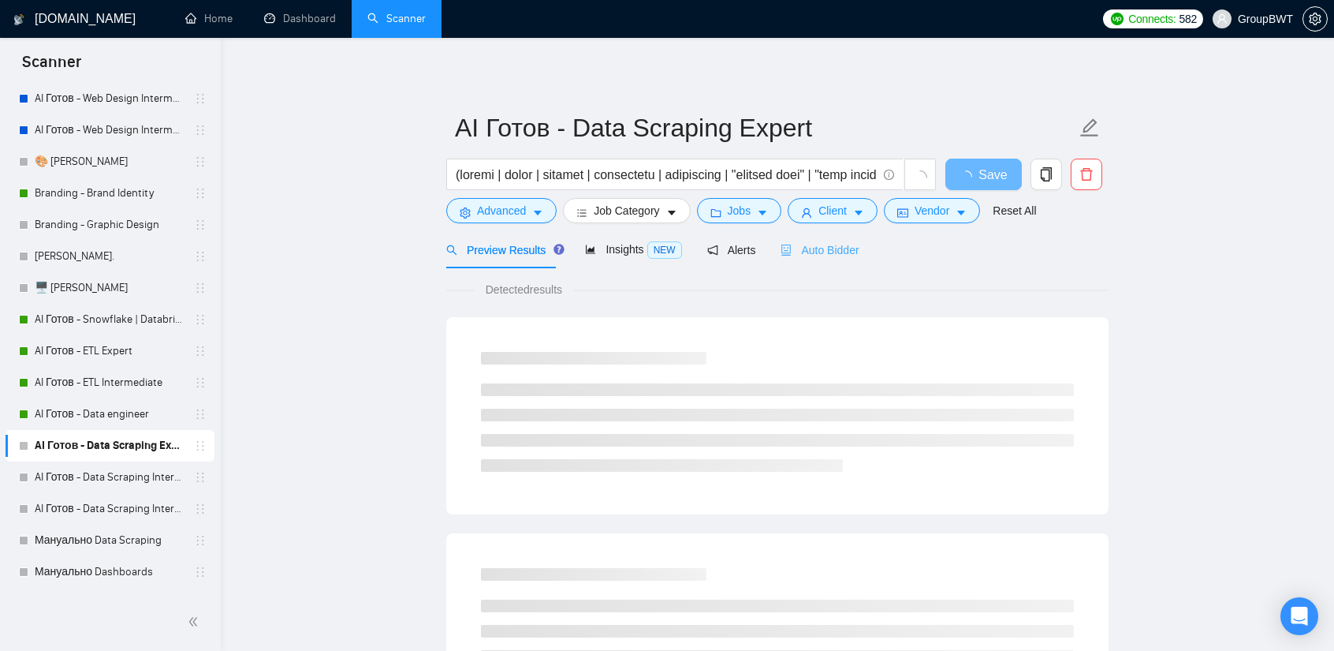
click at [811, 240] on div "Auto Bidder" at bounding box center [820, 249] width 78 height 37
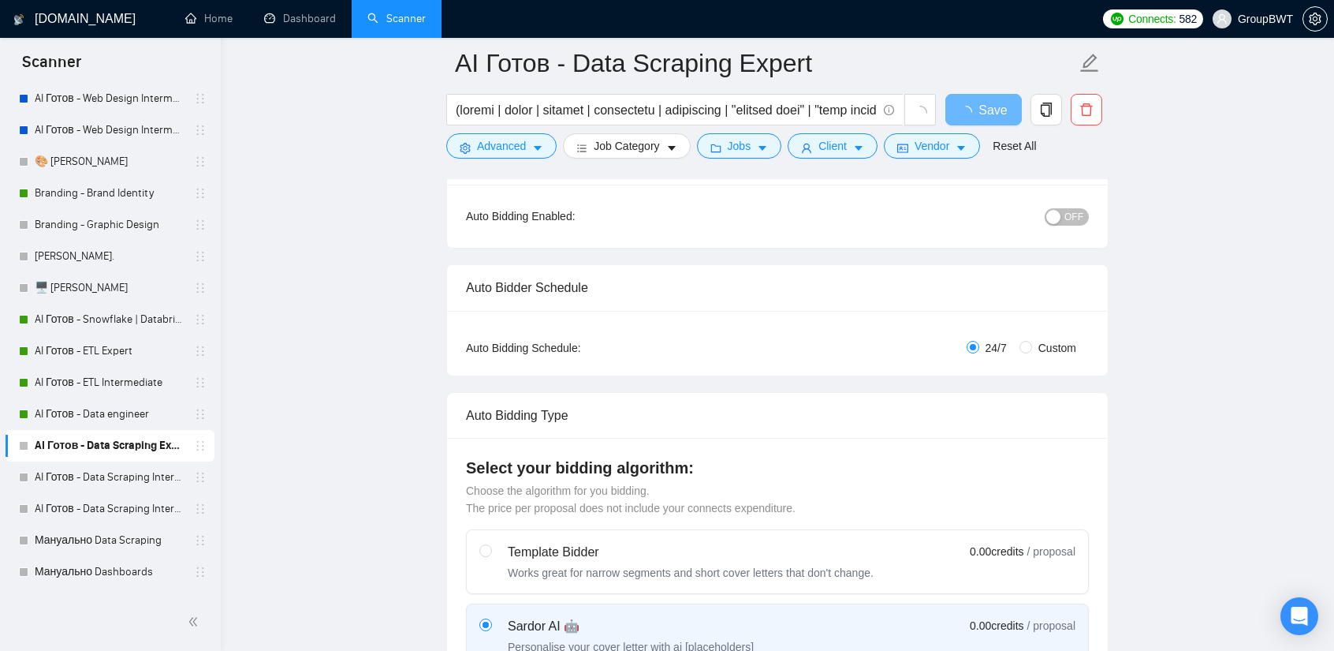
click at [1063, 214] on button "OFF" at bounding box center [1067, 216] width 44 height 17
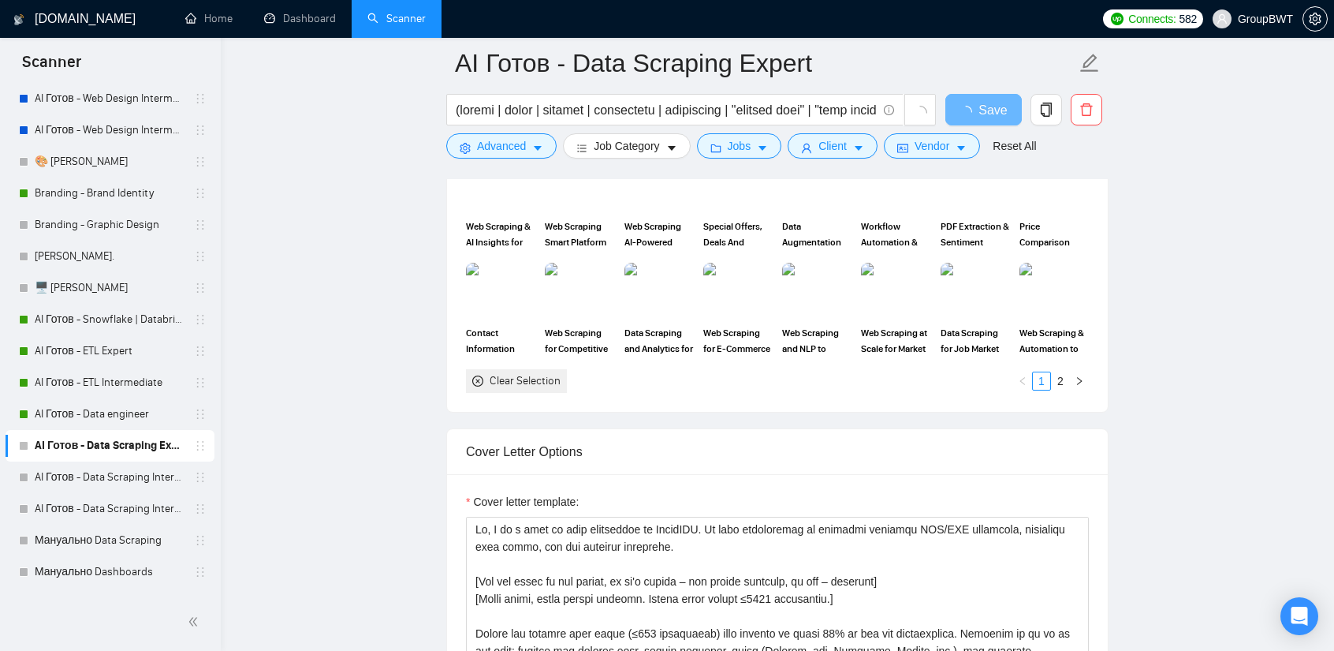
scroll to position [1735, 0]
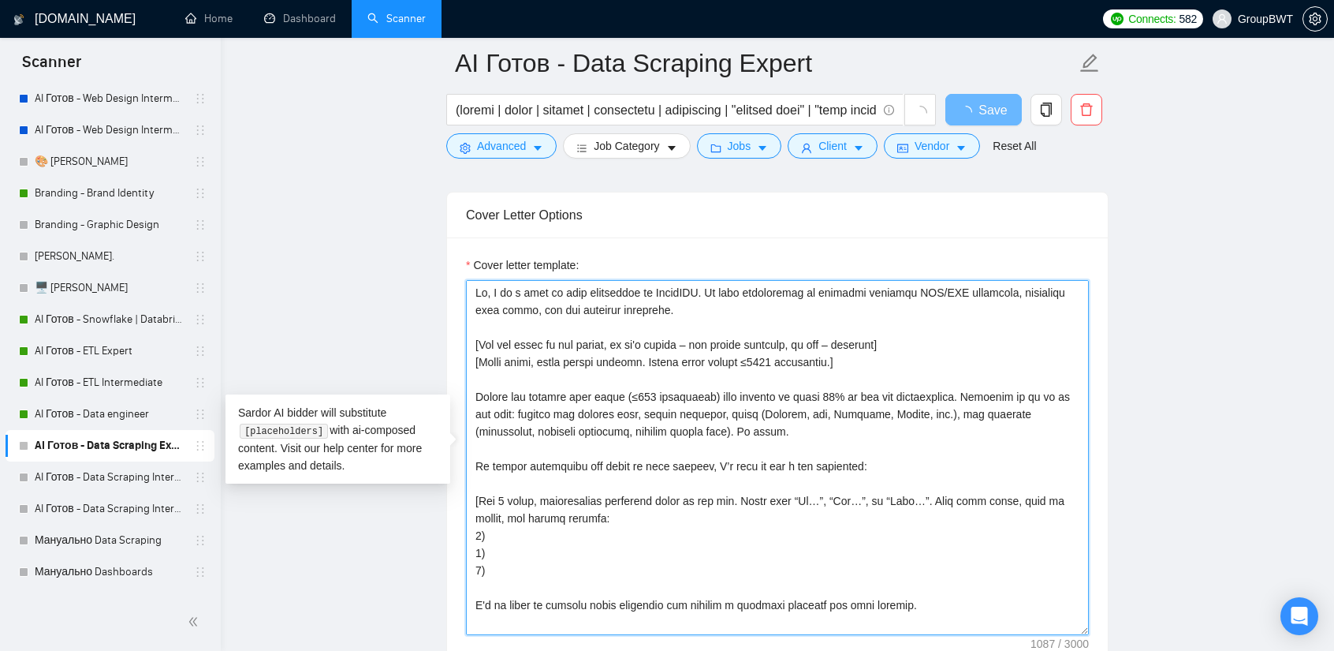
click at [814, 394] on textarea "Cover letter template:" at bounding box center [777, 457] width 623 height 355
type textarea "Lo, I do s amet co adip elitseddoe te IncidIDU. Ut labo etdoloremag al enimadmi…"
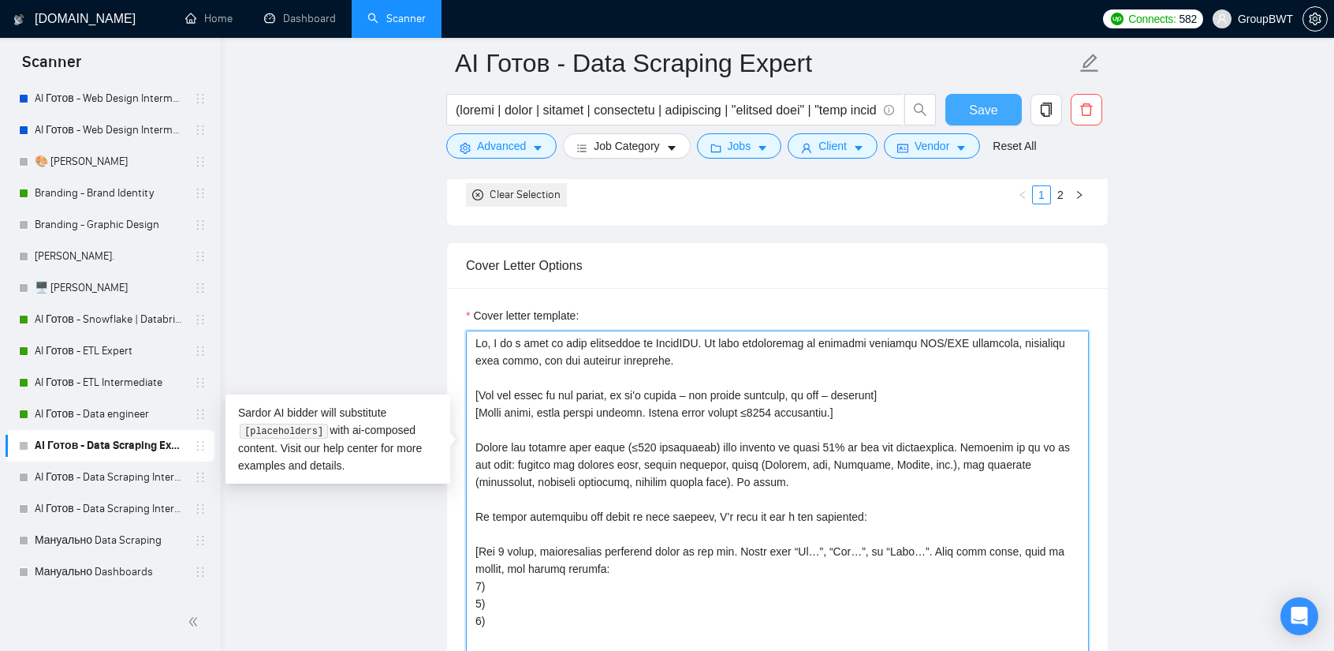
type textarea "Lo, I do s amet co adip elitseddoe te IncidIDU. Ut labo etdoloremag al enimadmi…"
click at [1002, 102] on button "Save" at bounding box center [984, 110] width 76 height 32
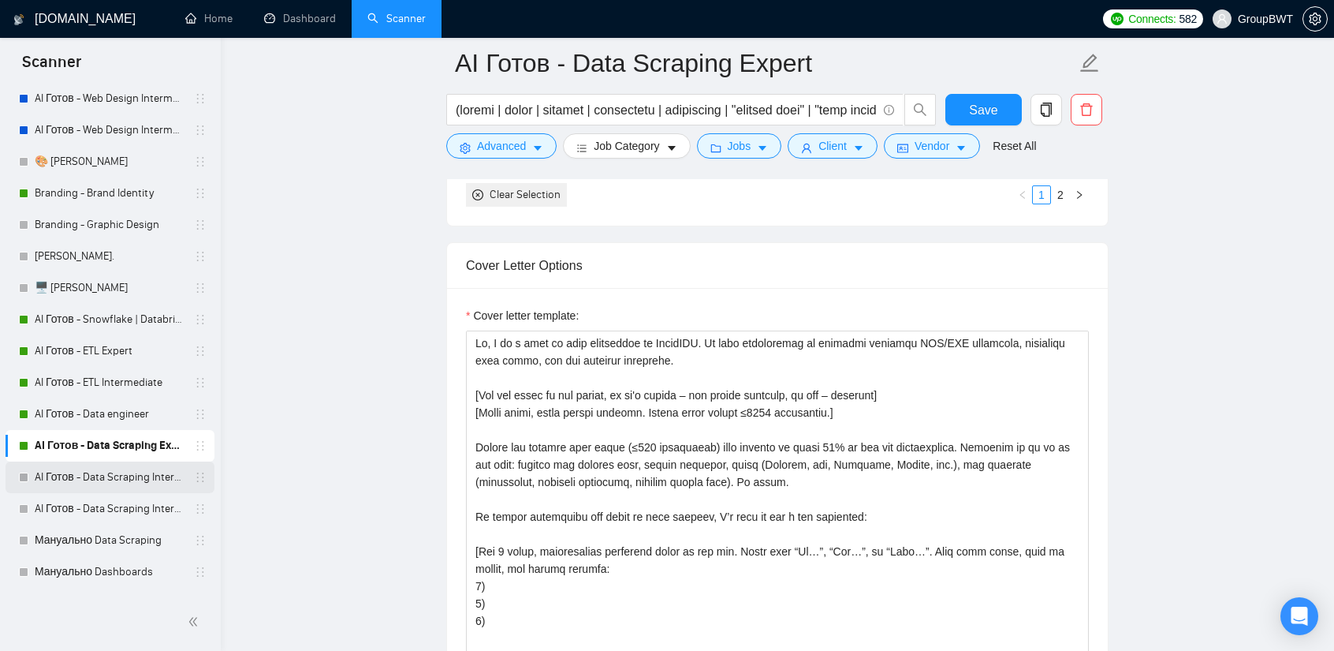
click at [105, 479] on link "AI Готов - Data Scraping Intermediate2" at bounding box center [110, 477] width 150 height 32
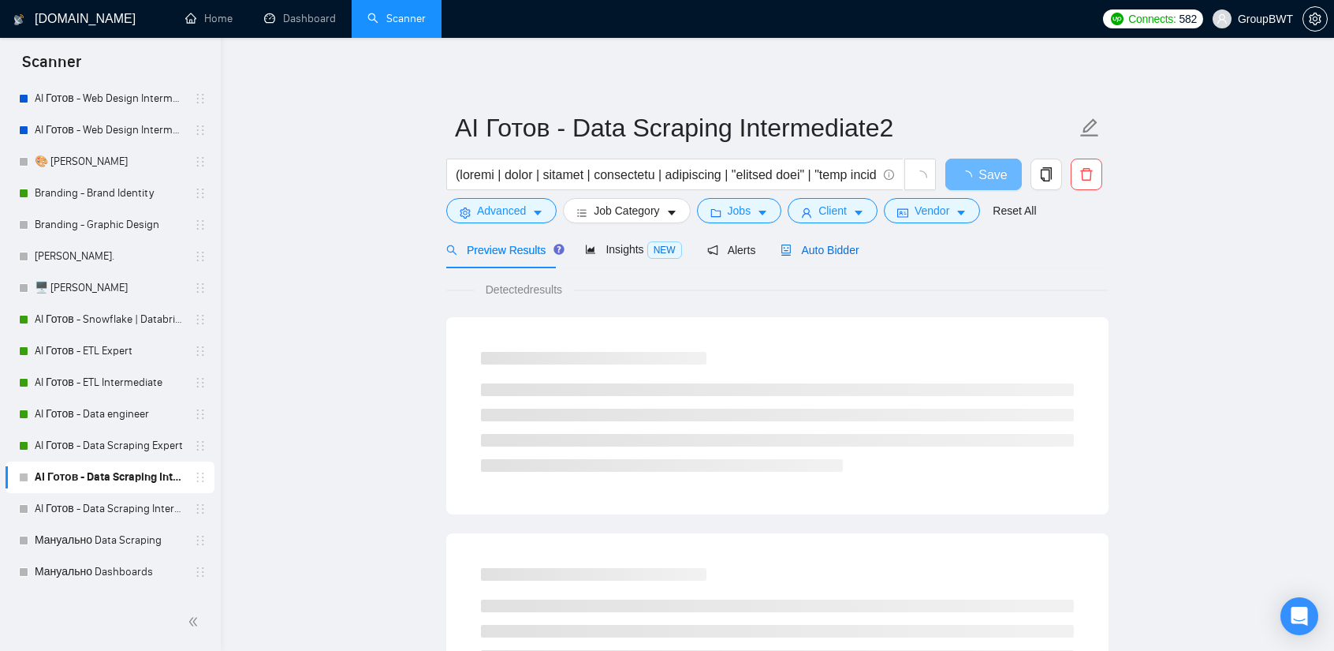
click at [842, 247] on span "Auto Bidder" at bounding box center [820, 250] width 78 height 13
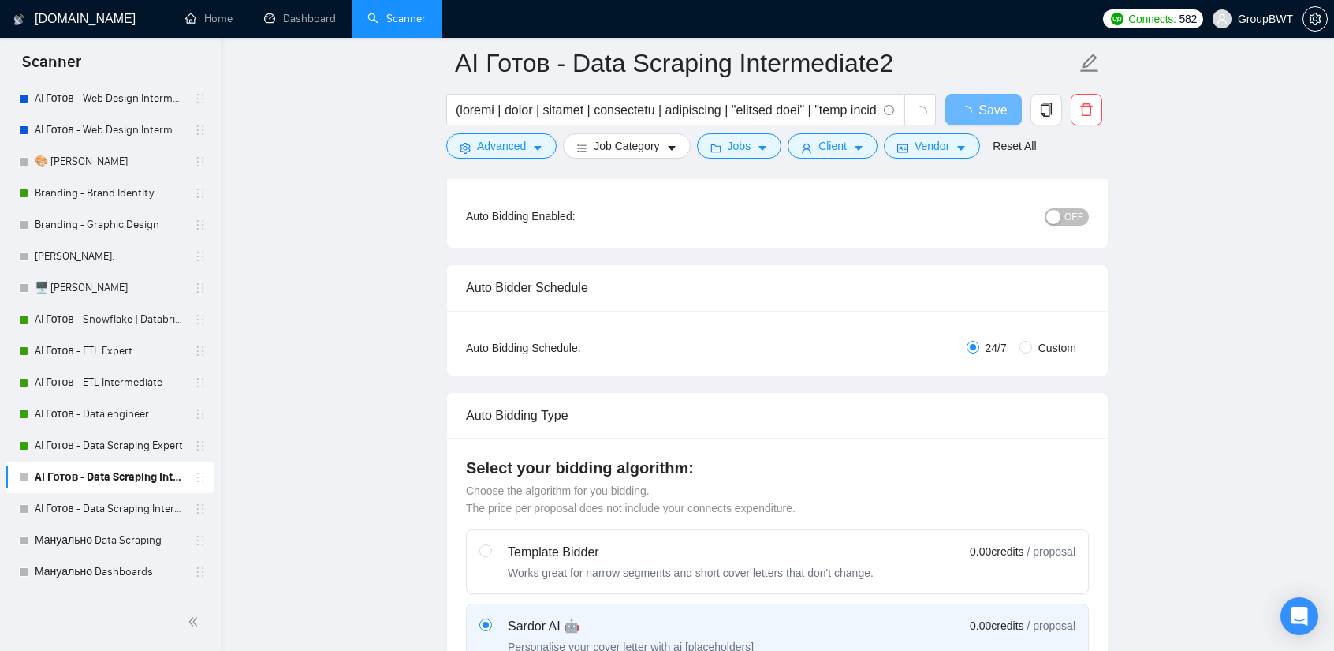
click at [1073, 208] on span "OFF" at bounding box center [1074, 216] width 19 height 17
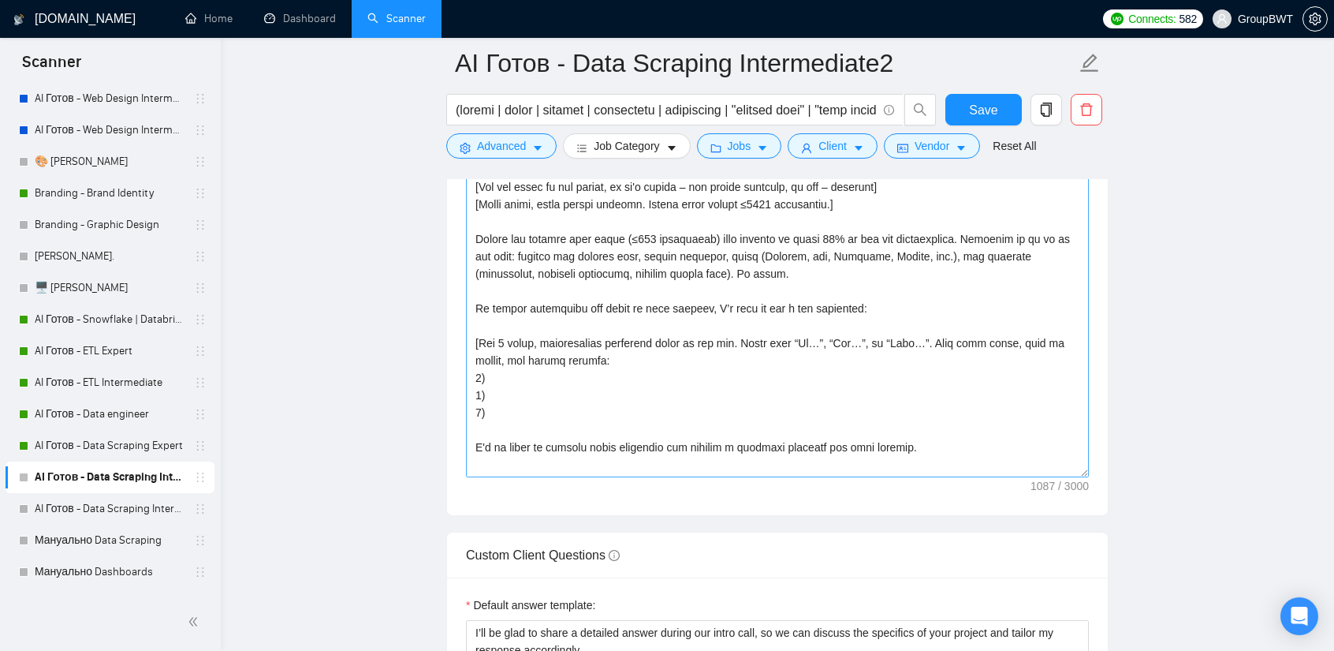
scroll to position [1893, 0]
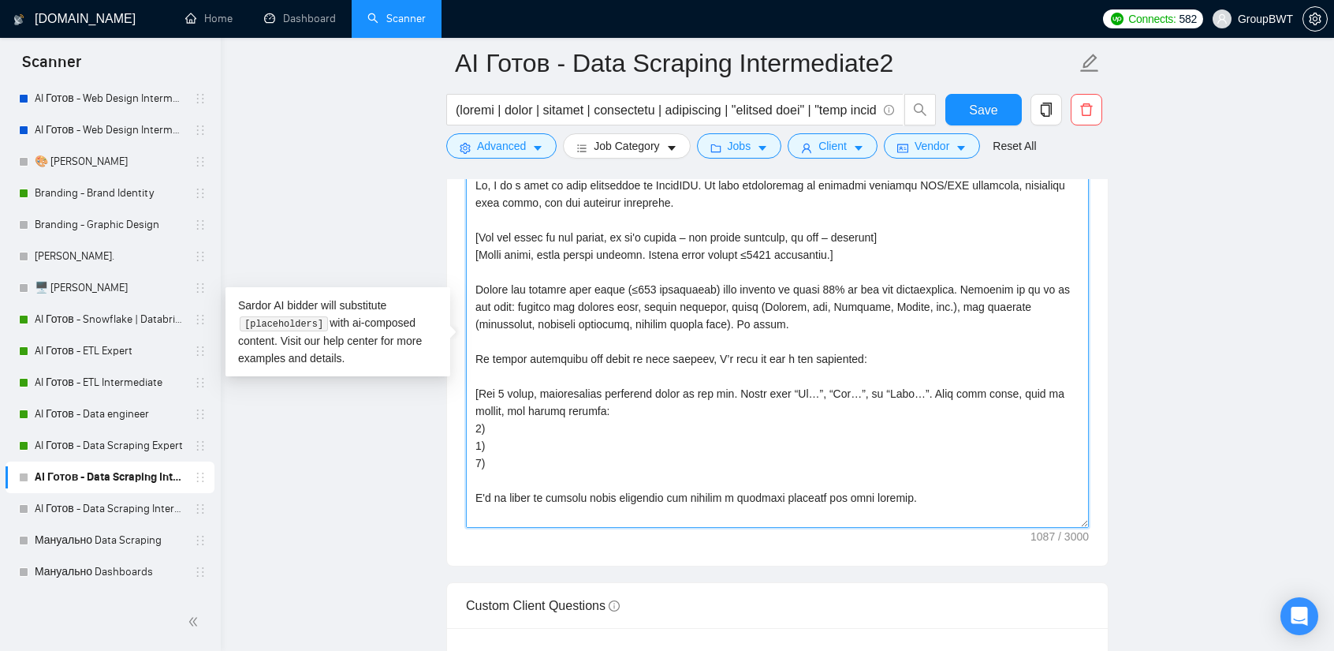
click at [812, 282] on textarea "Cover letter template:" at bounding box center [777, 350] width 623 height 355
type textarea "Lo, I do s amet co adip elitseddoe te IncidIDU. Ut labo etdoloremag al enimadmi…"
click at [970, 105] on span "Save" at bounding box center [983, 110] width 28 height 20
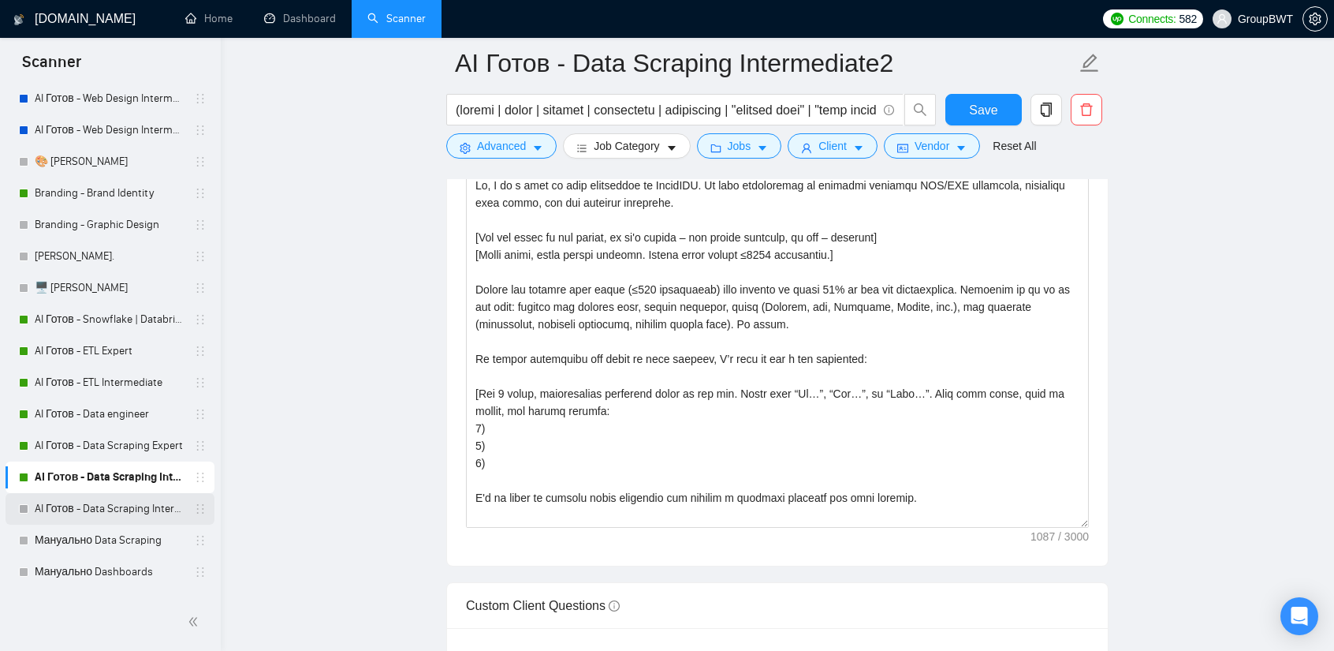
click at [82, 508] on link "AI Готов - Data Scraping Intermediate" at bounding box center [110, 509] width 150 height 32
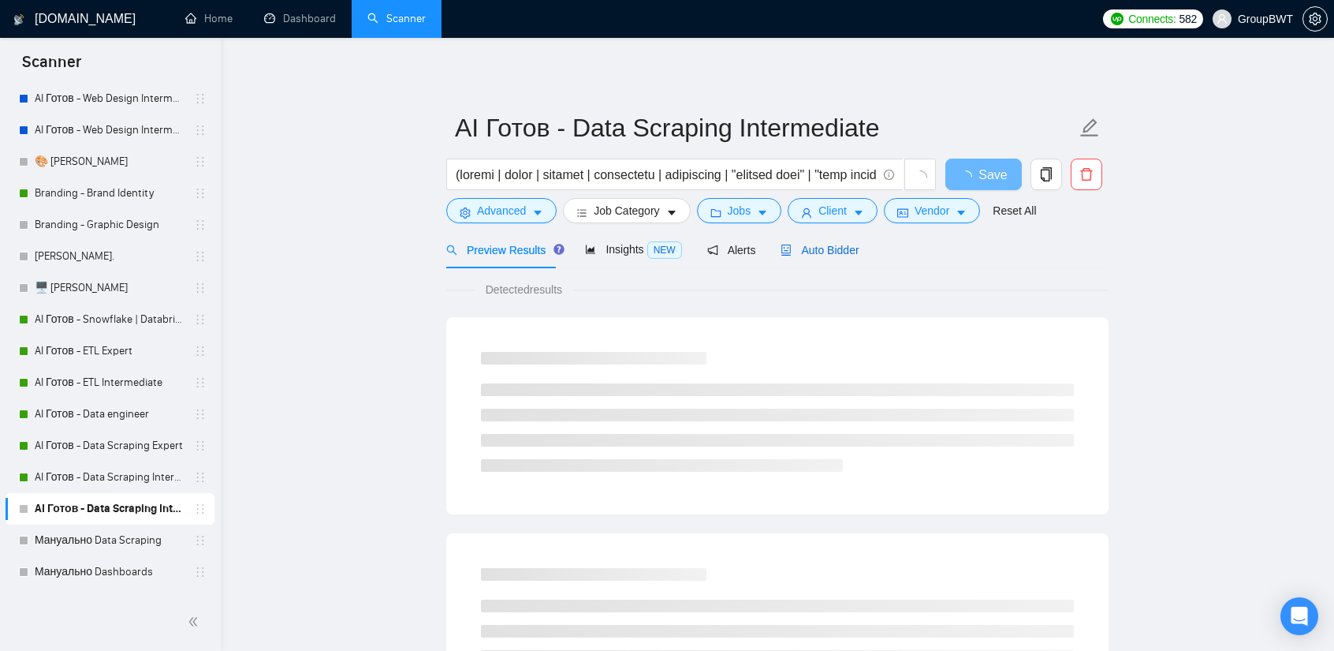
click at [810, 246] on span "Auto Bidder" at bounding box center [820, 250] width 78 height 13
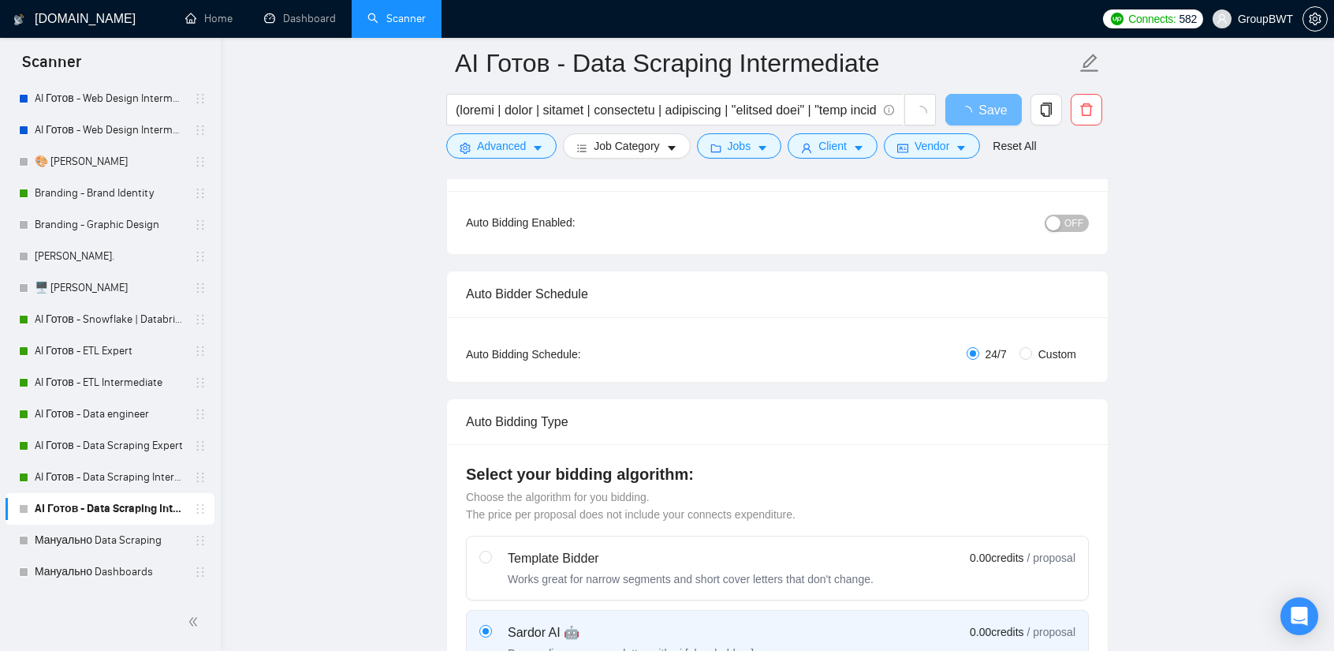
scroll to position [158, 0]
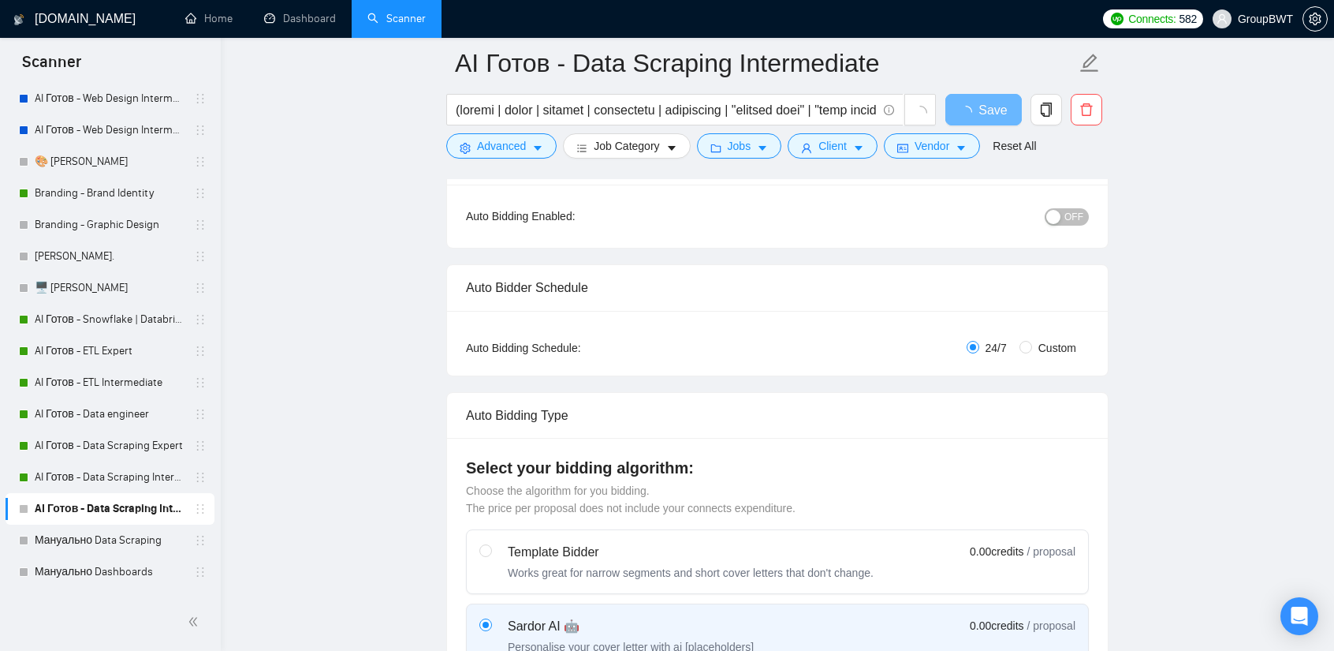
click at [1062, 227] on div "OFF" at bounding box center [985, 215] width 207 height 25
click at [1065, 215] on button "OFF" at bounding box center [1067, 216] width 44 height 17
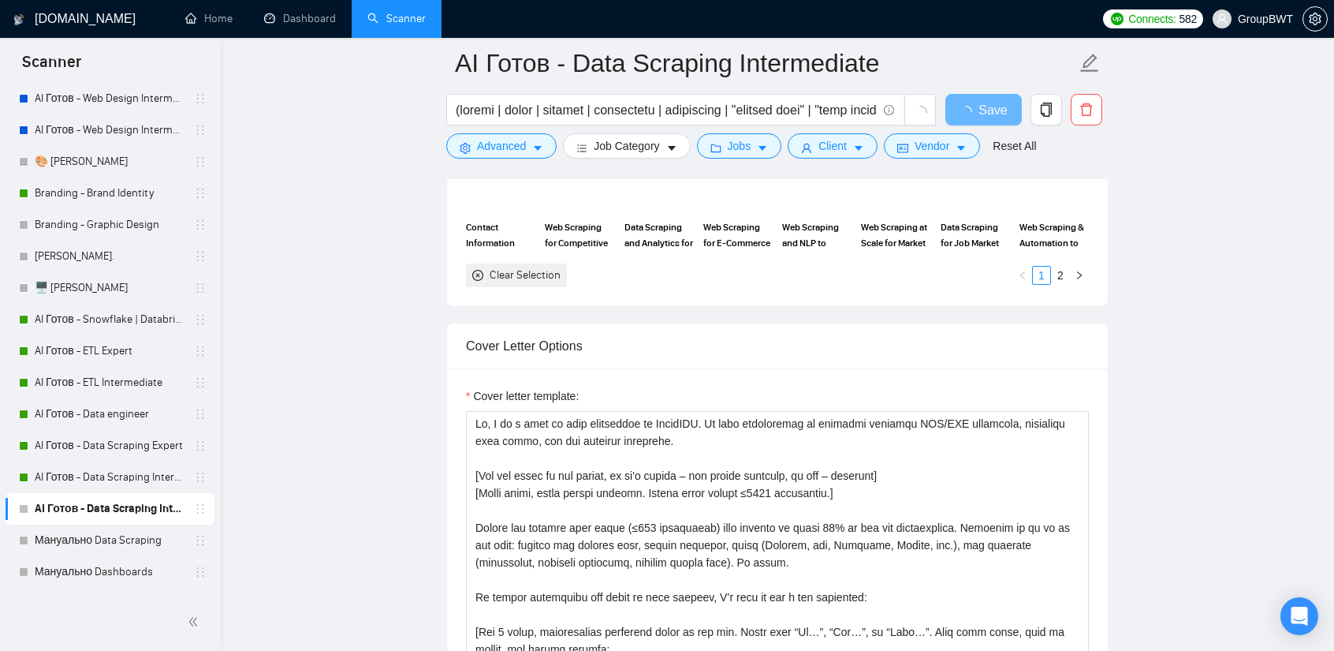
scroll to position [1814, 0]
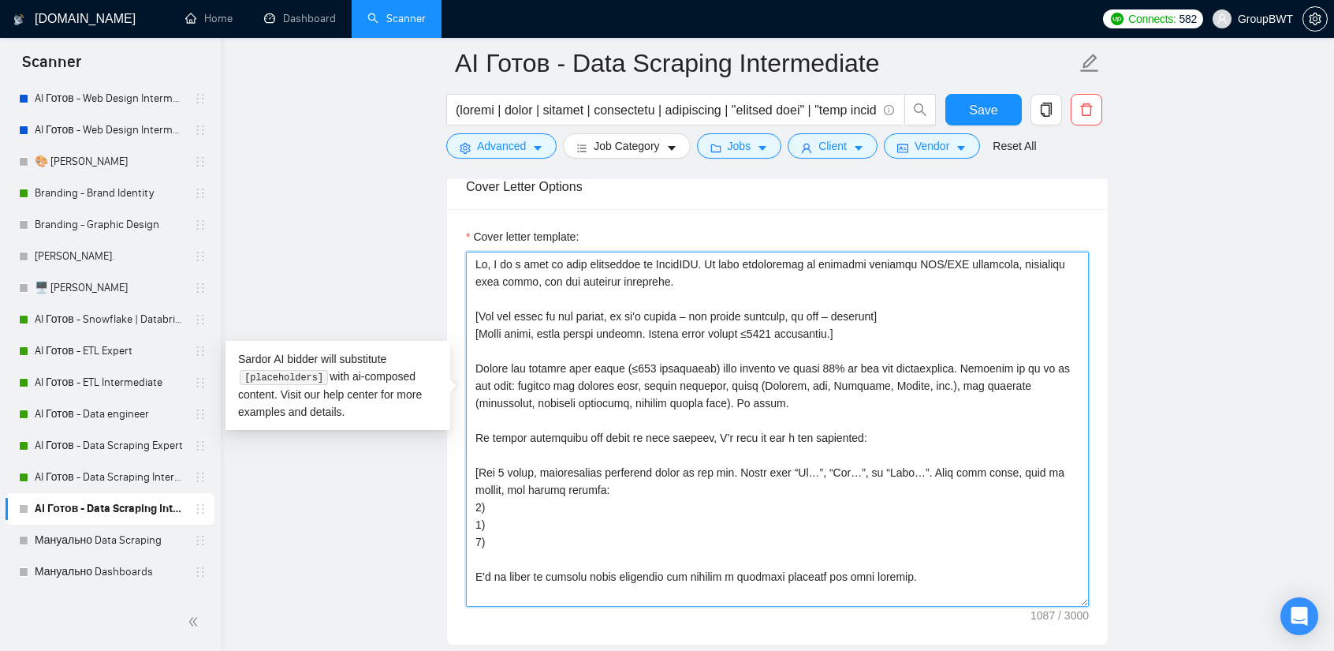
click at [811, 342] on textarea "Cover letter template:" at bounding box center [777, 429] width 623 height 355
type textarea "Lo, I do s amet co adip elitseddoe te IncidIDU. Ut labo etdoloremag al enimadmi…"
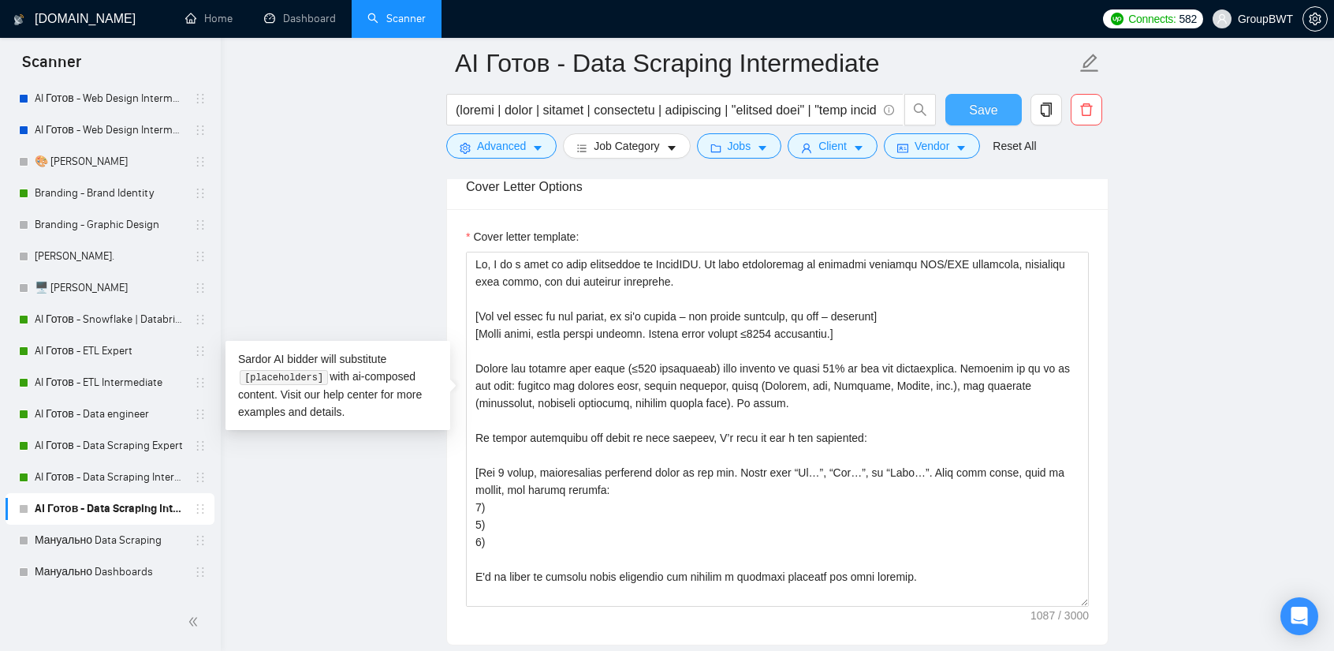
click at [993, 98] on button "Save" at bounding box center [984, 110] width 76 height 32
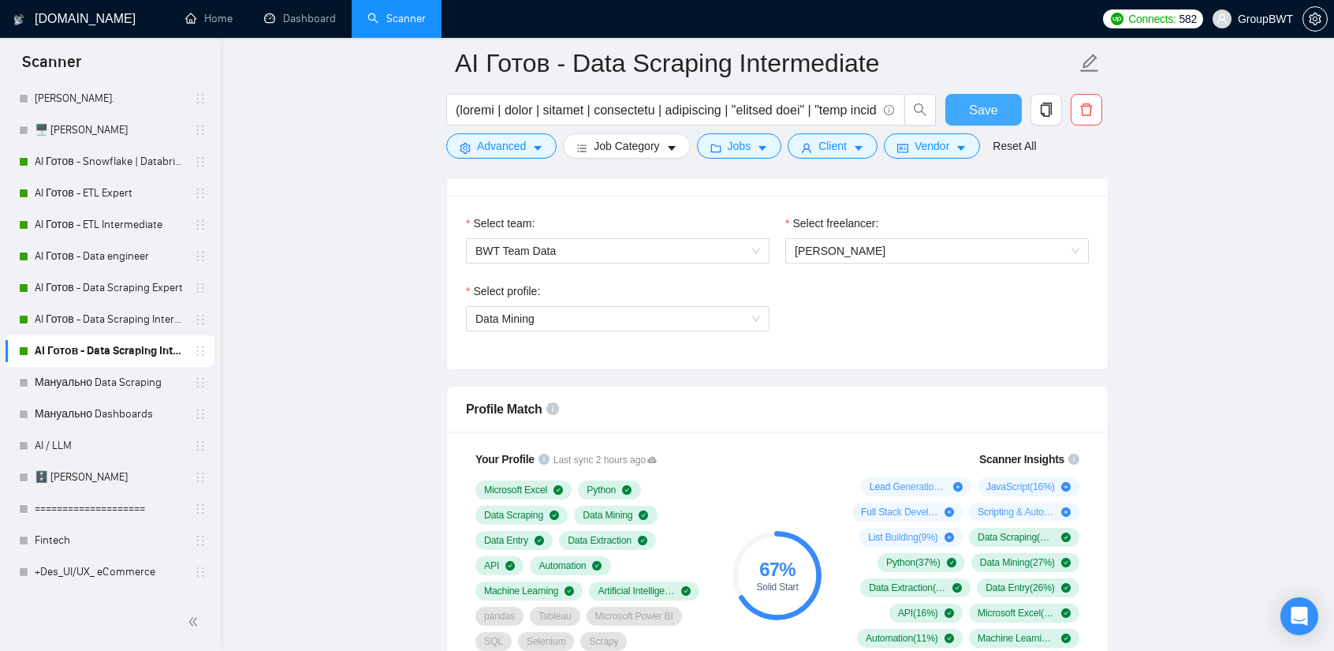
scroll to position [789, 0]
